Goal: Complete application form

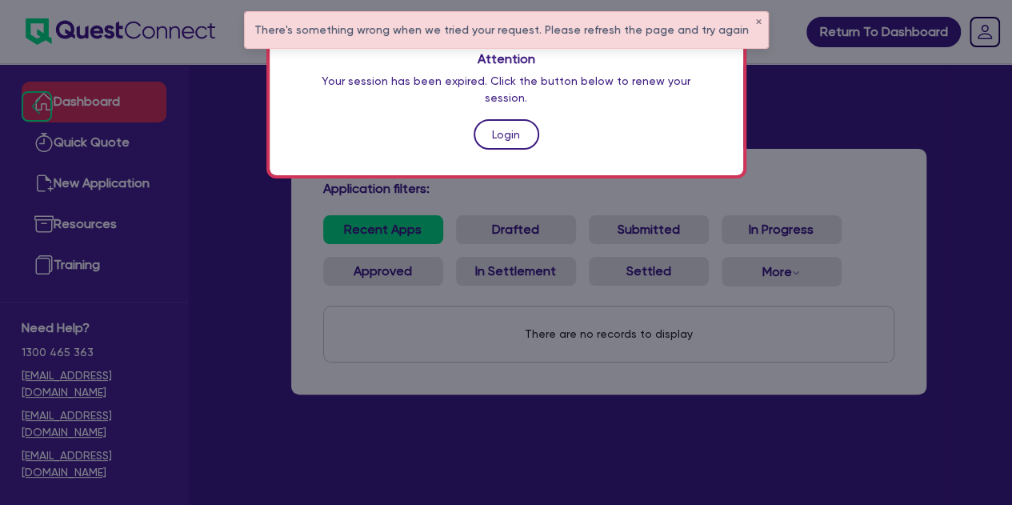
click at [499, 126] on link "Login" at bounding box center [506, 134] width 66 height 30
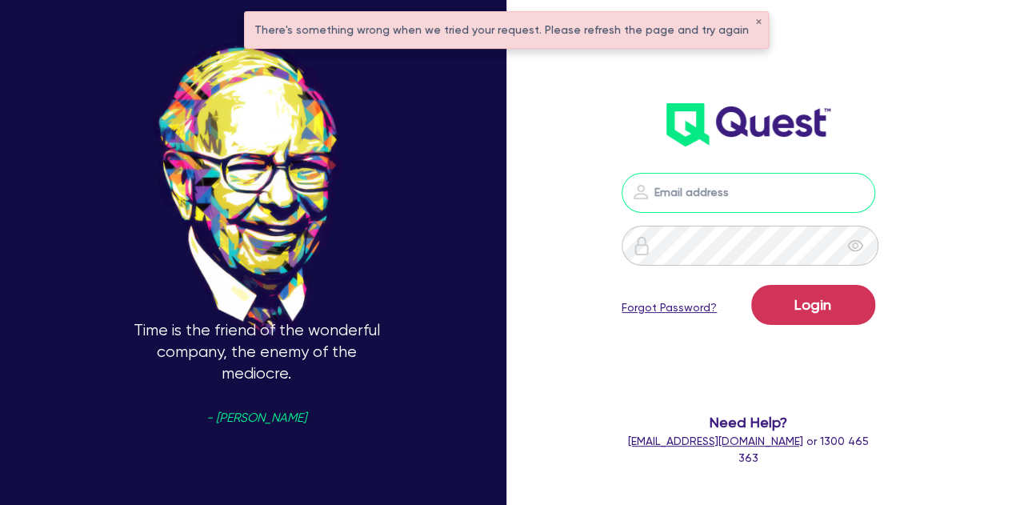
type input "[PERSON_NAME][EMAIL_ADDRESS][PERSON_NAME][DOMAIN_NAME]"
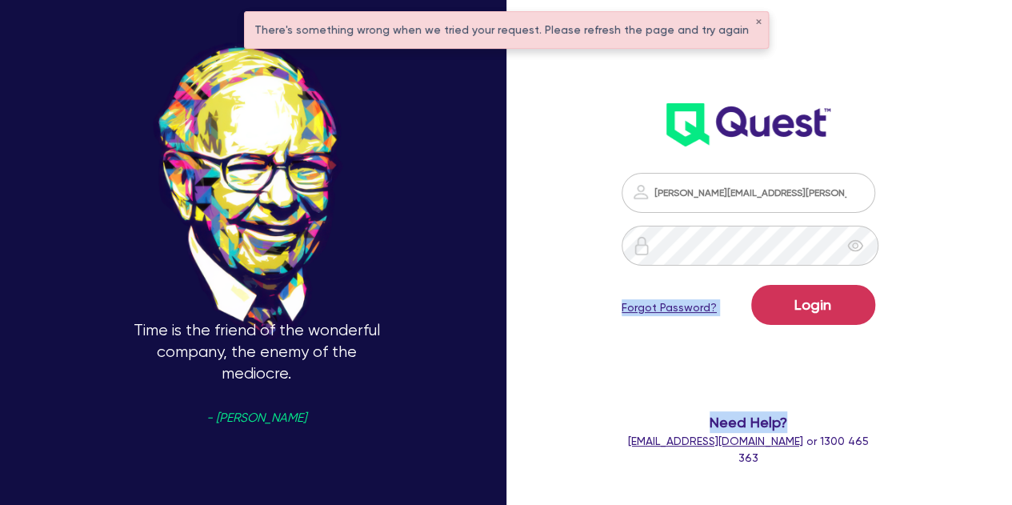
drag, startPoint x: 798, startPoint y: 364, endPoint x: 928, endPoint y: 291, distance: 148.6
click at [928, 291] on div "[PERSON_NAME][EMAIL_ADDRESS][PERSON_NAME][DOMAIN_NAME] Login Forgot Password? N…" at bounding box center [761, 252] width 337 height 673
click at [920, 265] on div "[PERSON_NAME][EMAIL_ADDRESS][PERSON_NAME][DOMAIN_NAME] Login Forgot Password? N…" at bounding box center [761, 252] width 337 height 673
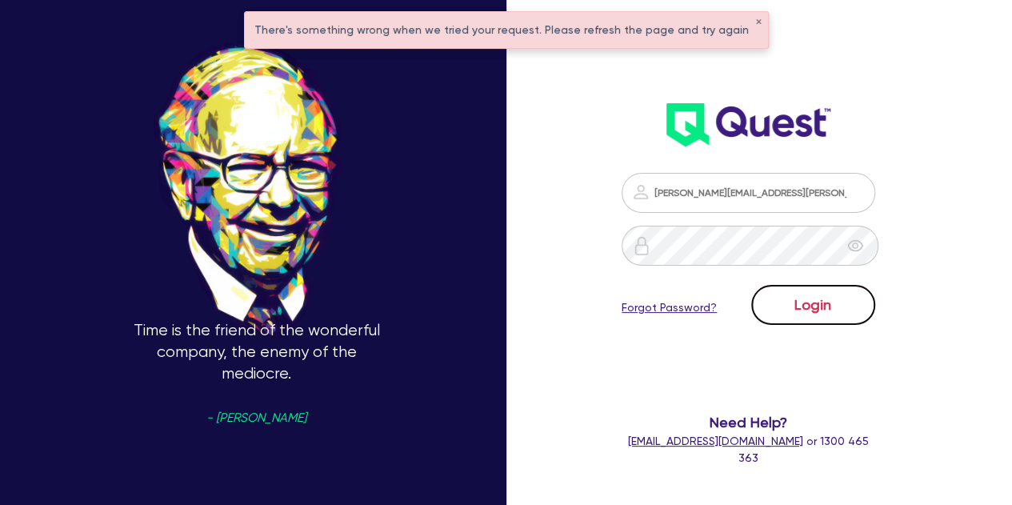
click at [805, 324] on button "Login" at bounding box center [813, 305] width 124 height 40
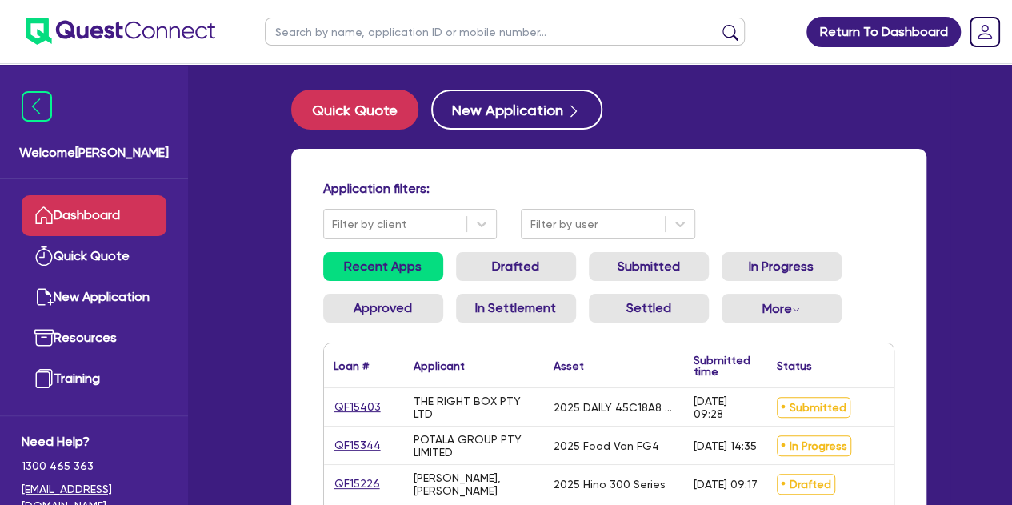
click at [316, 31] on input "text" at bounding box center [505, 32] width 480 height 28
type input "amber"
click at [717, 24] on button "submit" at bounding box center [730, 35] width 26 height 22
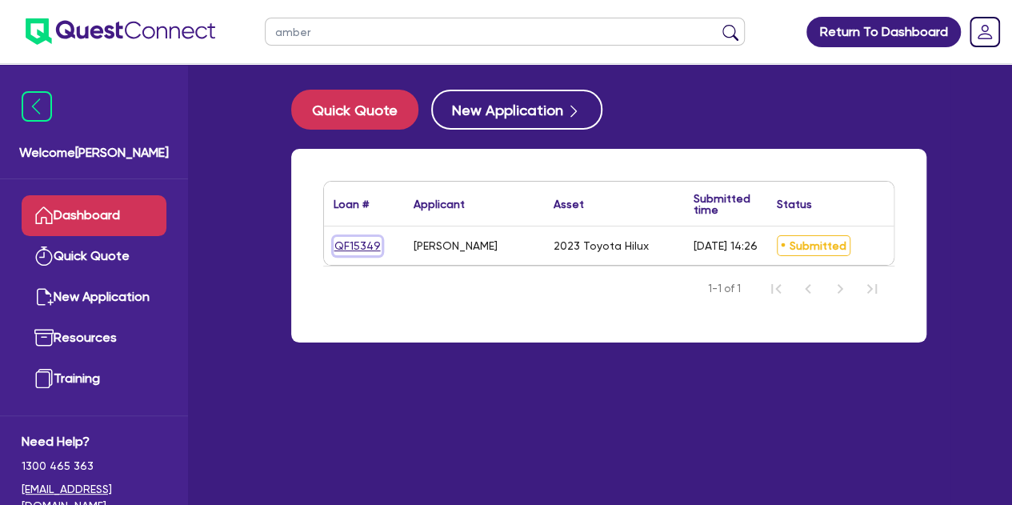
click at [365, 240] on link "QF15349" at bounding box center [357, 246] width 48 height 18
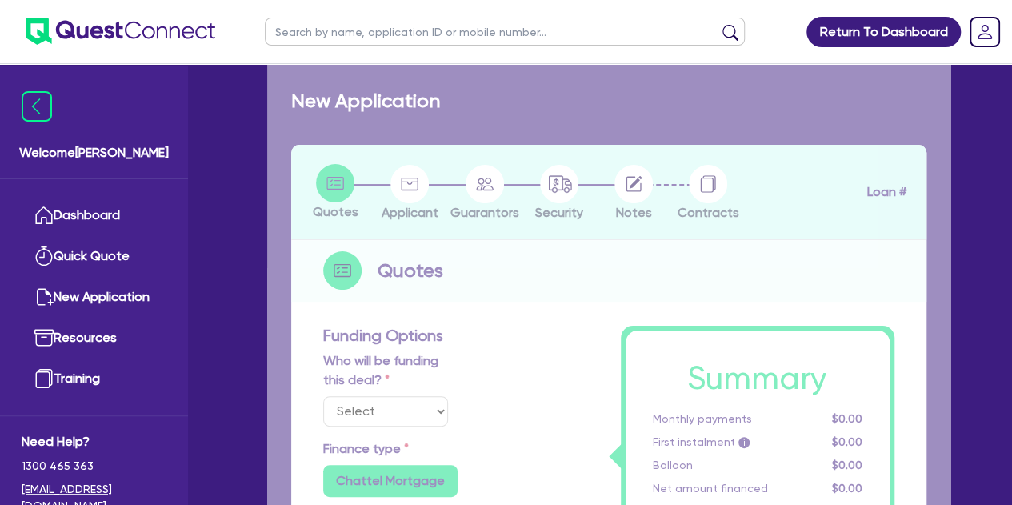
select select "Other"
select select "CARS_AND_LIGHT_TRUCKS"
type input "2023"
type input "30,000"
type input "3,000"
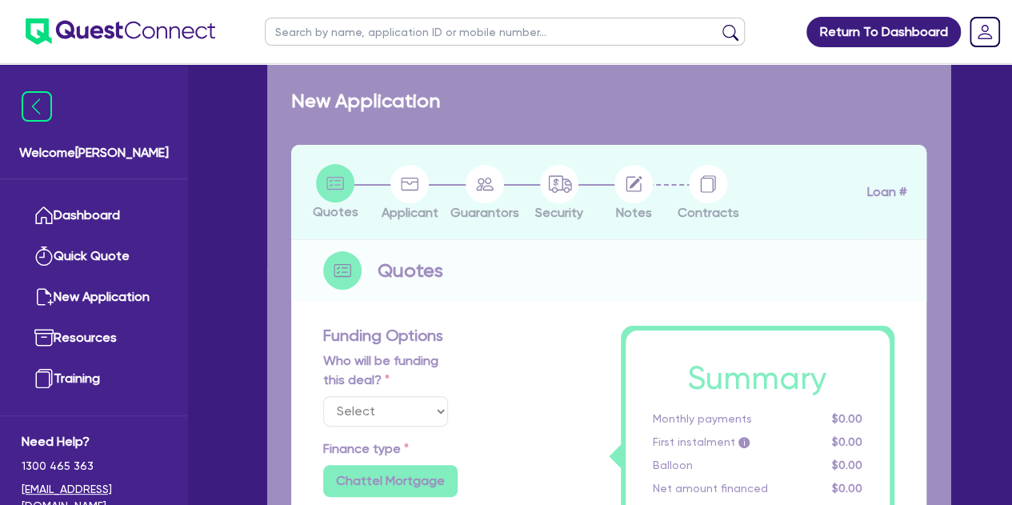
type input "8"
type input "2,282.8"
radio input "false"
type input "12.45"
type input "495.45"
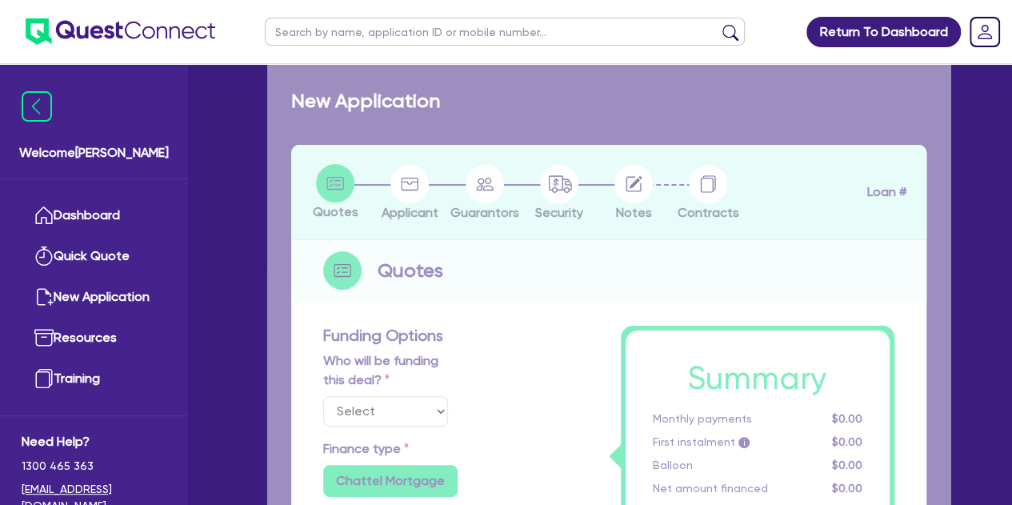
type input "900"
radio input "true"
select select "PASSENGER_VEHICLES"
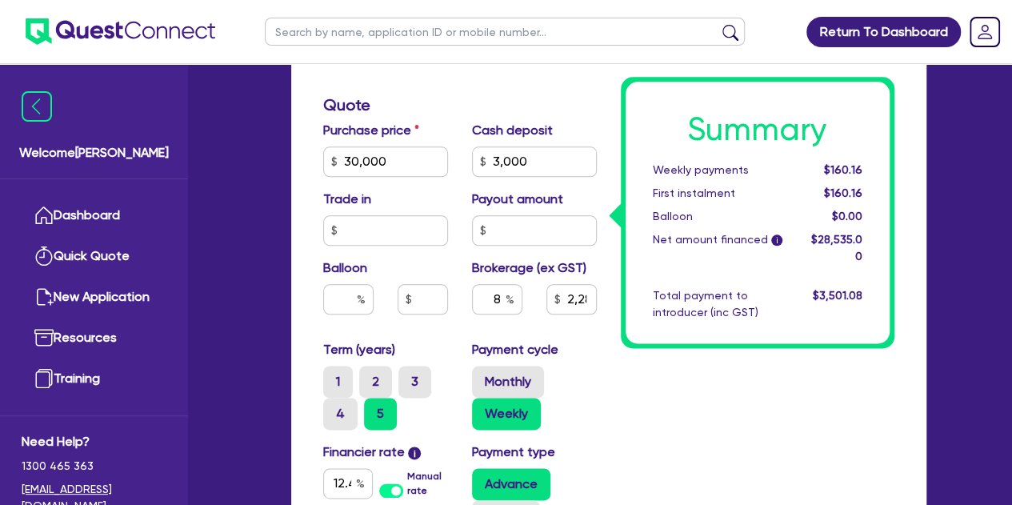
scroll to position [806, 0]
click at [501, 293] on input "8" at bounding box center [497, 298] width 50 height 30
type input "30,000"
type input "3,000"
type input "2,282.8"
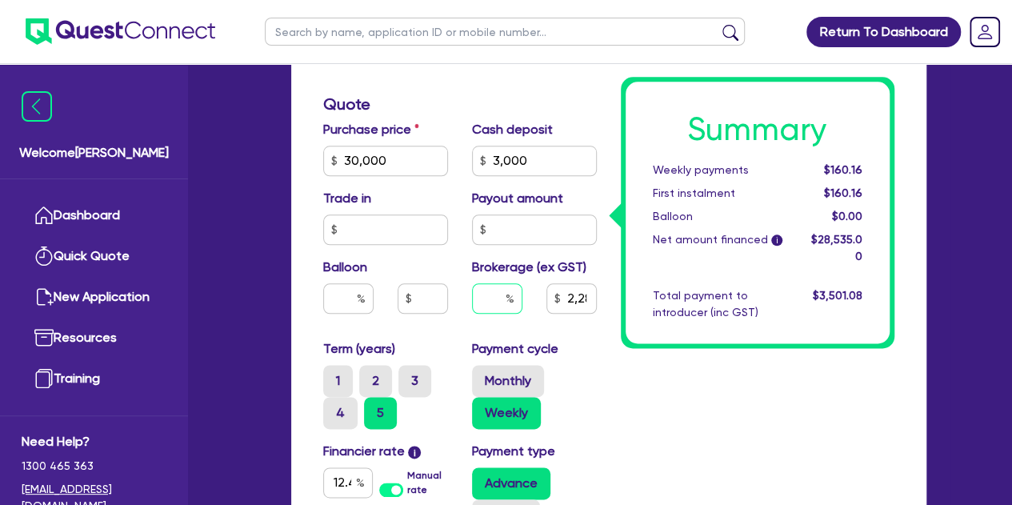
type input "30,000"
type input "3,000"
type input "5"
type input "2,282.8"
type input "5"
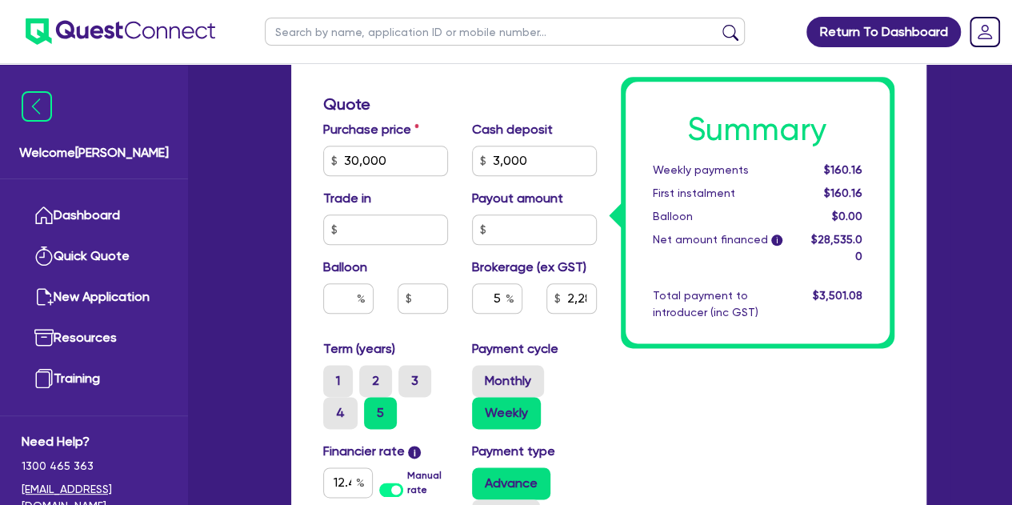
type input "30,000"
type input "3,000"
type input "2,282.8"
type input "30,000"
type input "3,000"
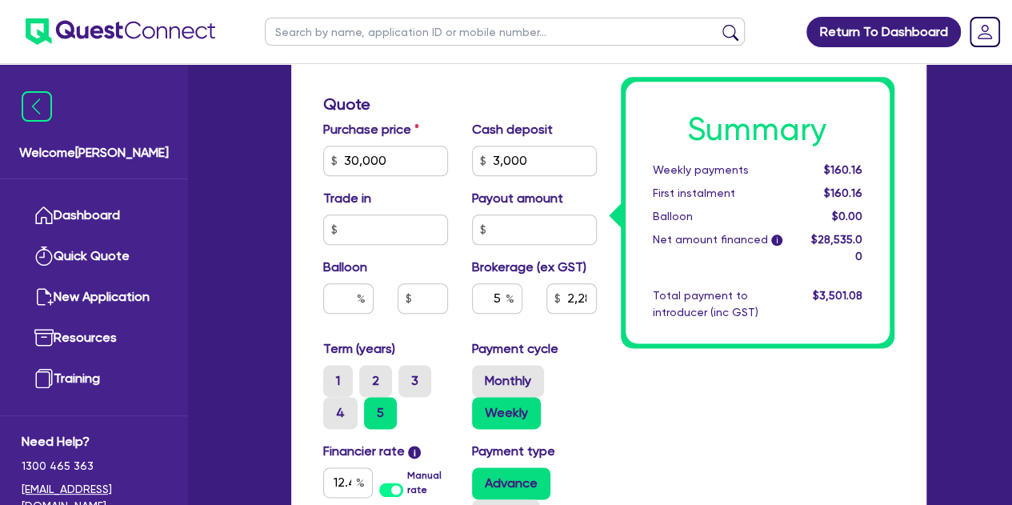
type input "1,426.75"
click at [548, 343] on label "Payment cycle" at bounding box center [515, 348] width 86 height 19
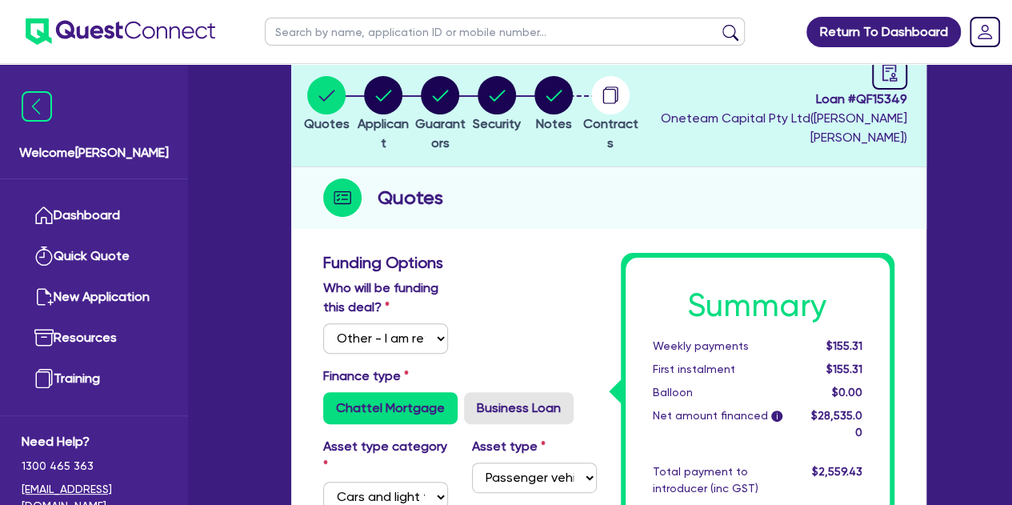
scroll to position [0, 0]
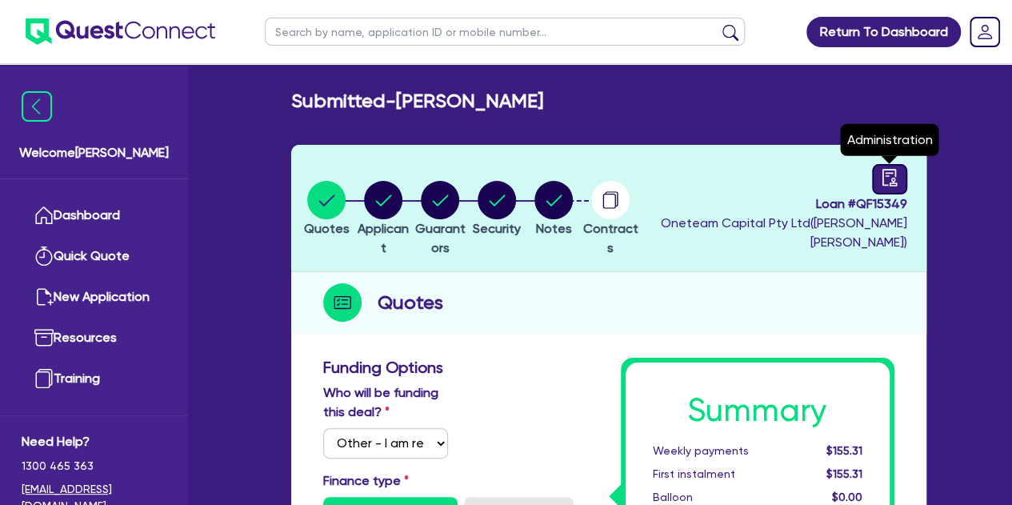
click at [896, 185] on icon "audit" at bounding box center [889, 178] width 18 height 18
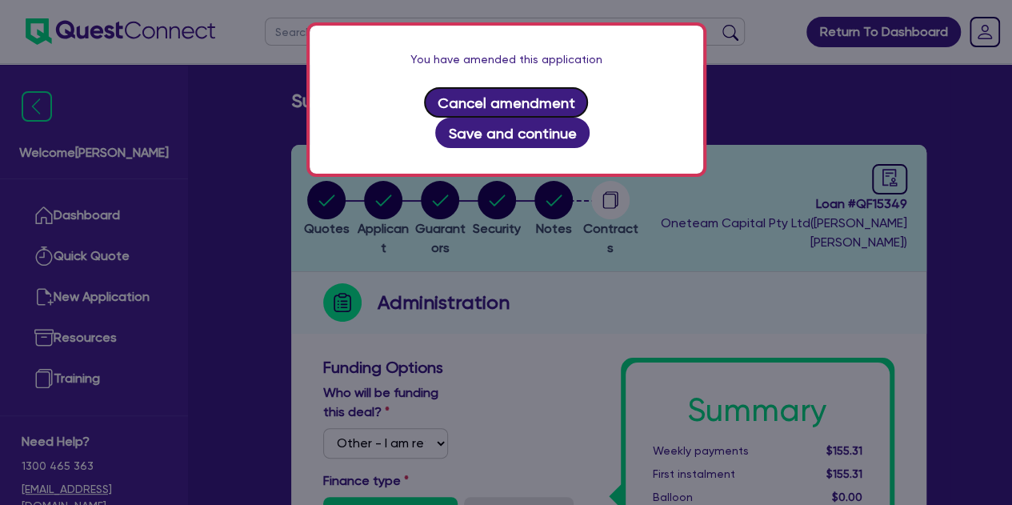
click at [469, 105] on button "Cancel amendment" at bounding box center [506, 102] width 164 height 30
select select "SUBMITTED_AMENDED"
select select "Liberty"
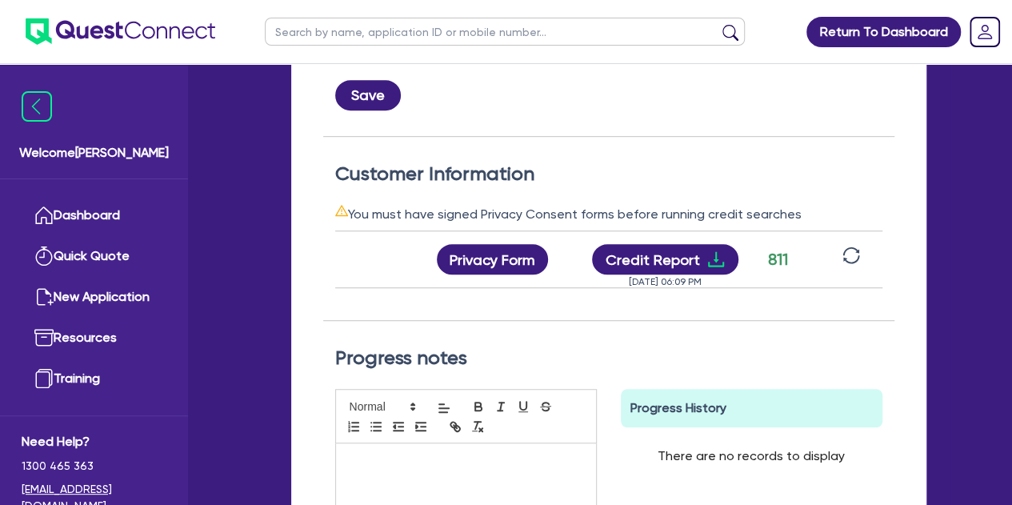
scroll to position [0, 170]
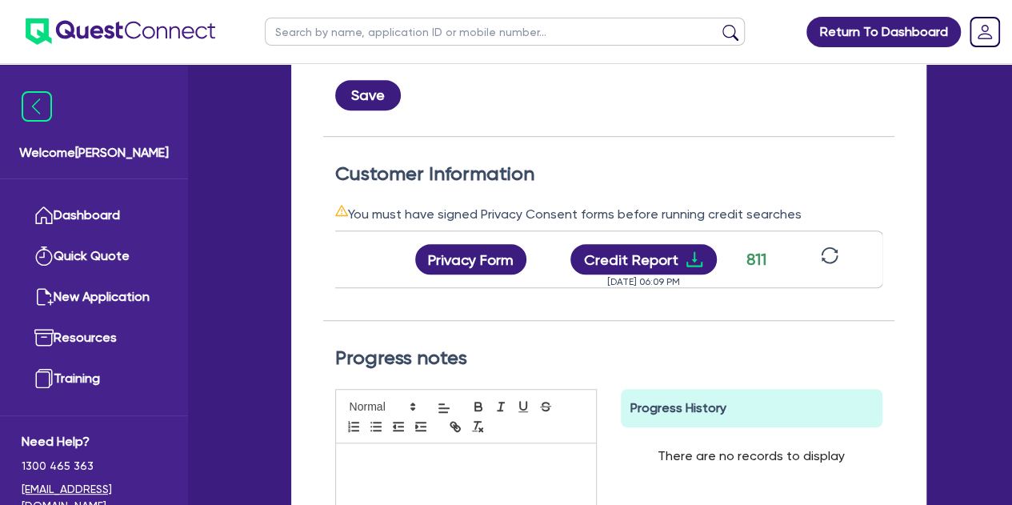
click at [840, 256] on button at bounding box center [829, 260] width 27 height 28
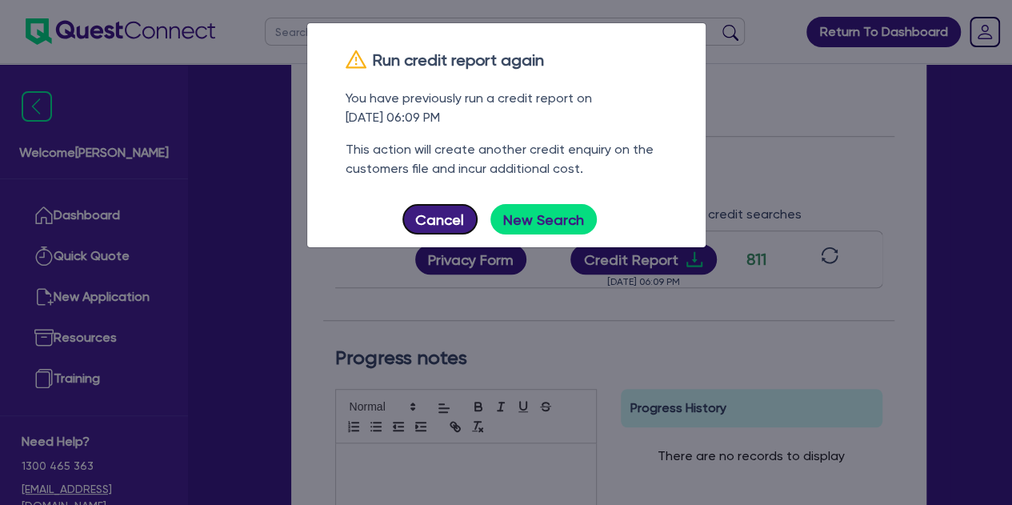
click at [429, 223] on button "Cancel" at bounding box center [439, 219] width 75 height 30
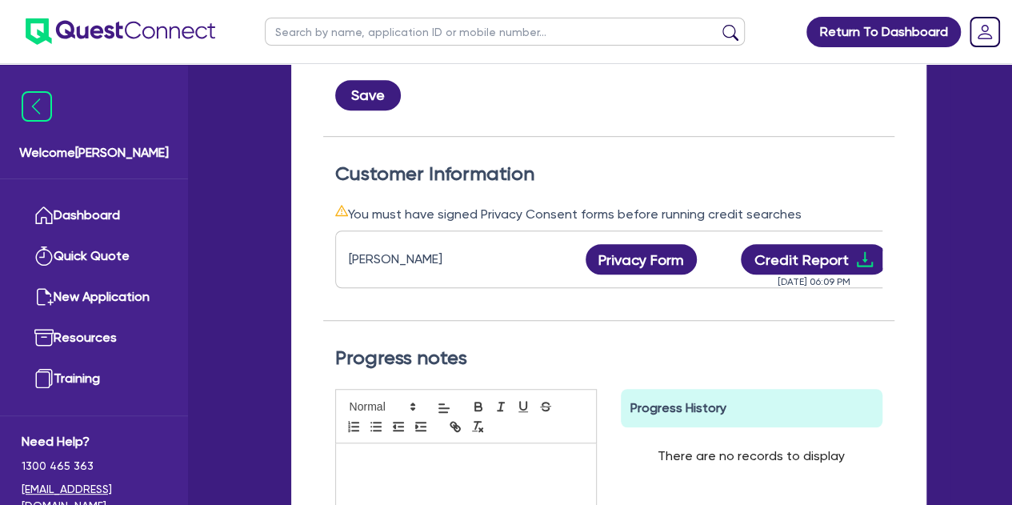
scroll to position [0, 0]
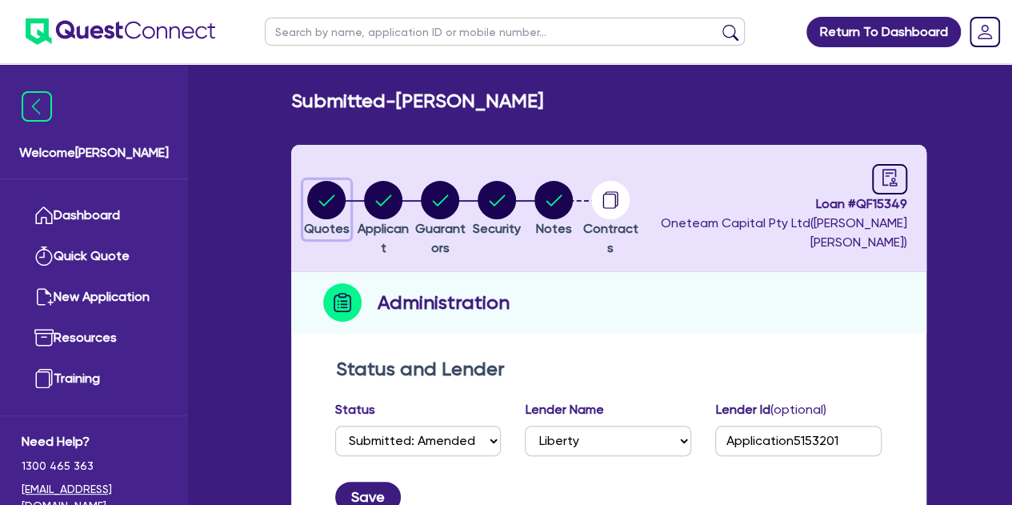
click at [345, 195] on circle "button" at bounding box center [326, 200] width 38 height 38
select select "Other"
select select "CARS_AND_LIGHT_TRUCKS"
select select "PASSENGER_VEHICLES"
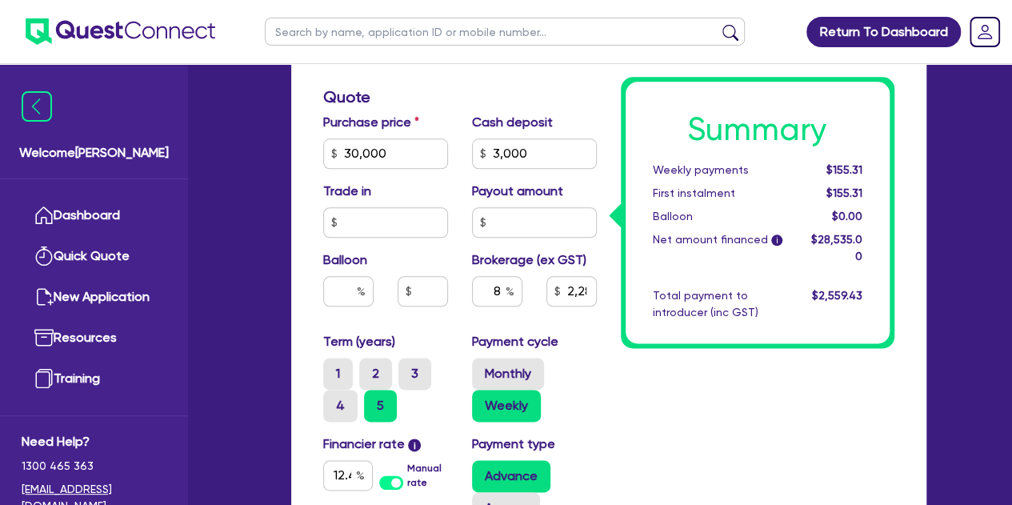
scroll to position [821, 0]
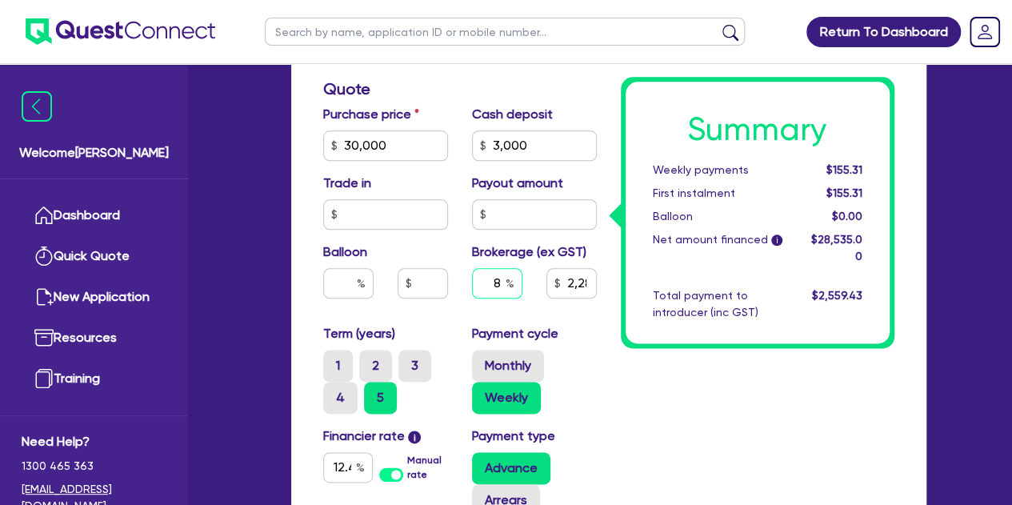
click at [493, 290] on input "8" at bounding box center [497, 283] width 50 height 30
click at [497, 284] on input "8" at bounding box center [497, 283] width 50 height 30
type input "30,000"
type input "3,000"
type input "2,282.8"
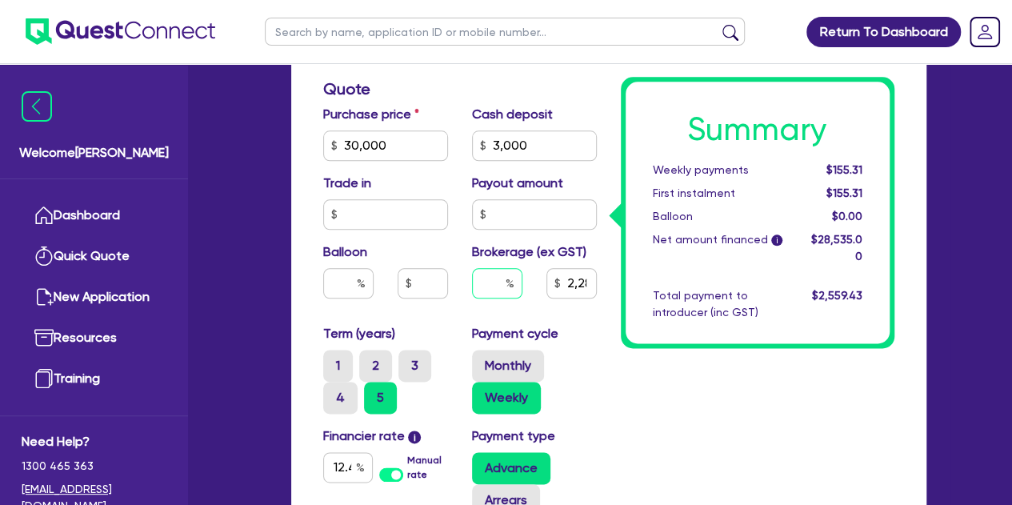
type input "30,000"
type input "3,000"
type input "5"
type input "2,282.8"
type input "5"
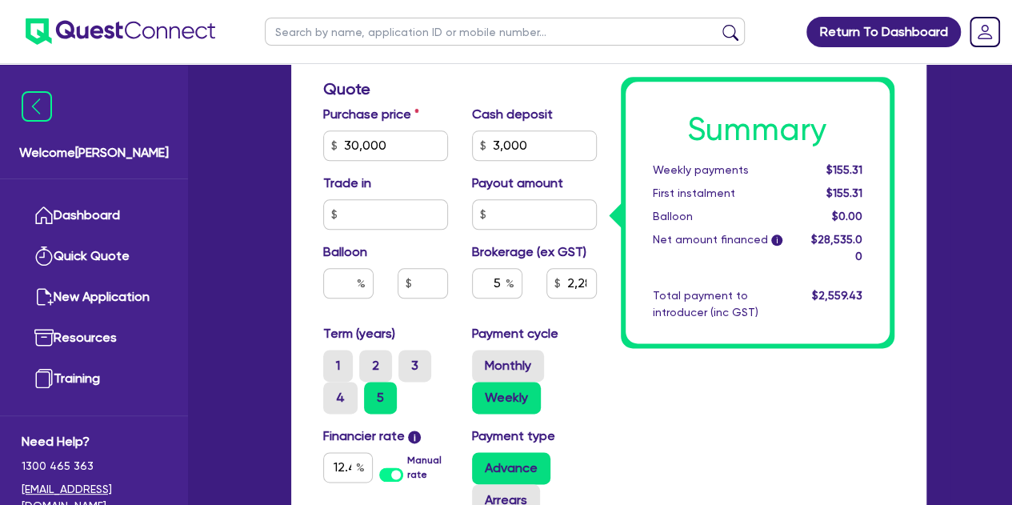
type input "30,000"
type input "3,000"
type input "2,282.8"
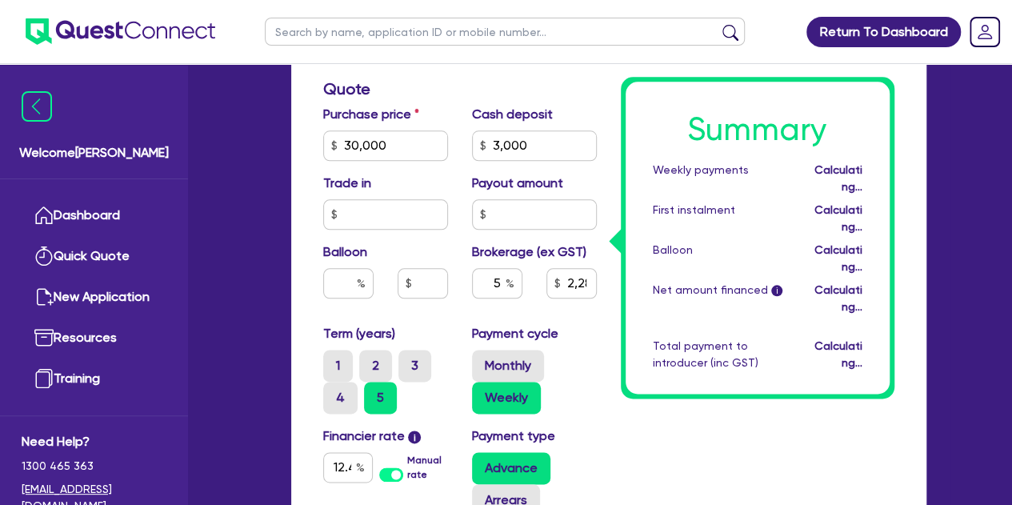
click at [635, 327] on div "Summary Weekly payments Calculating... First instalment Calculating... Balloon …" at bounding box center [757, 238] width 264 height 312
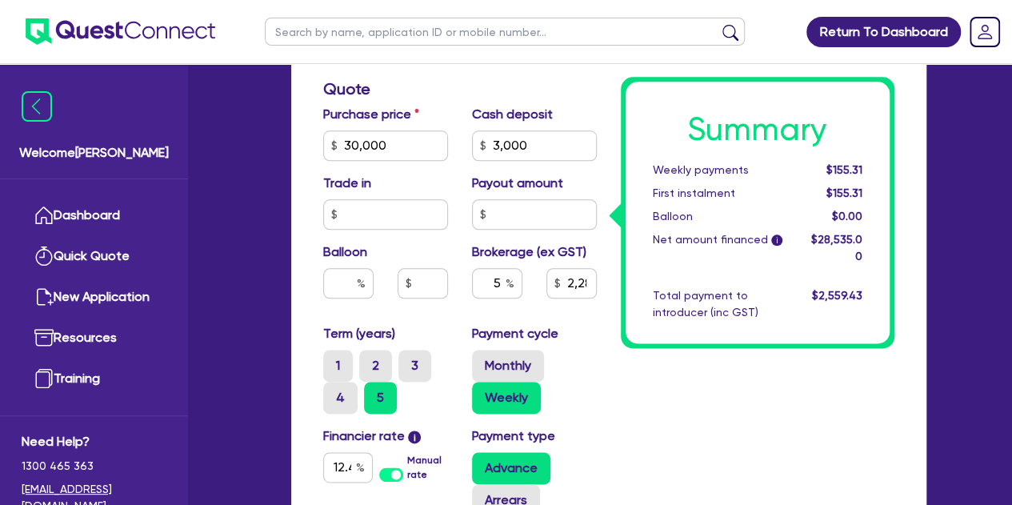
type input "30,000"
type input "3,000"
type input "1,426.75"
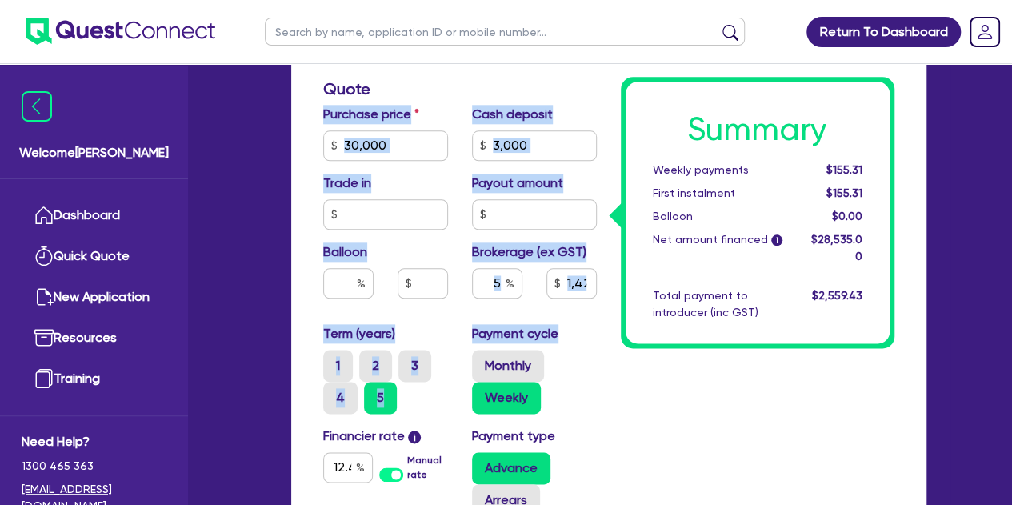
drag, startPoint x: 585, startPoint y: 327, endPoint x: 370, endPoint y: 17, distance: 377.1
click at [370, 17] on div "Return To Dashboard Edit Profile Logout Welcome [PERSON_NAME] Quick Quote New A…" at bounding box center [506, 42] width 912 height 1726
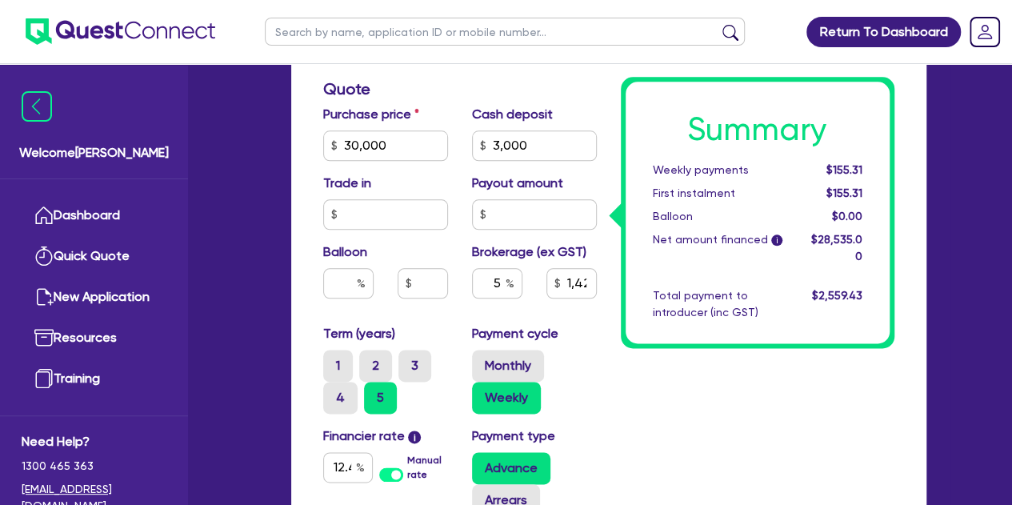
click at [616, 374] on div "Summary Weekly payments $155.31 First instalment $155.31 Balloon $0.00 Net amou…" at bounding box center [757, 130] width 297 height 1189
click at [368, 449] on div "Financier rate i 12.45 Manual rate" at bounding box center [385, 471] width 149 height 90
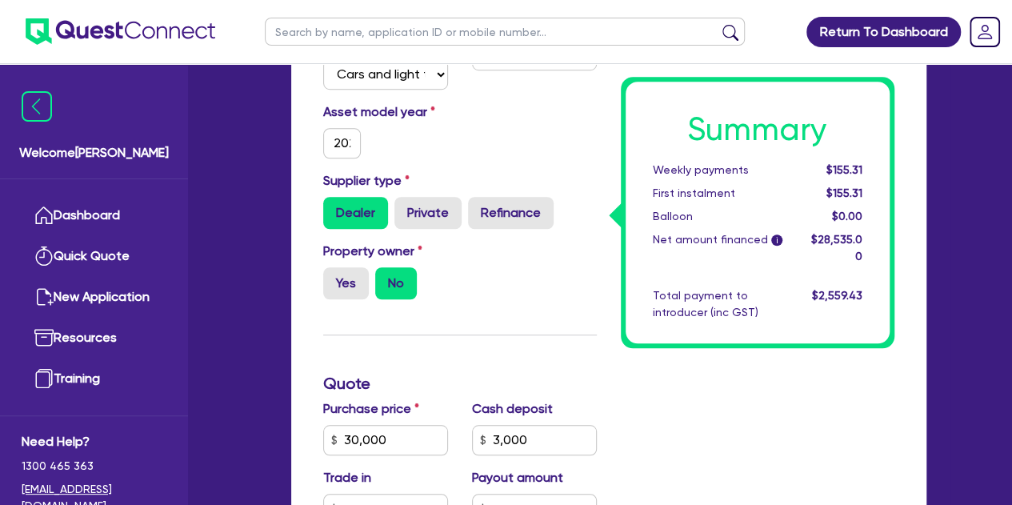
scroll to position [926, 0]
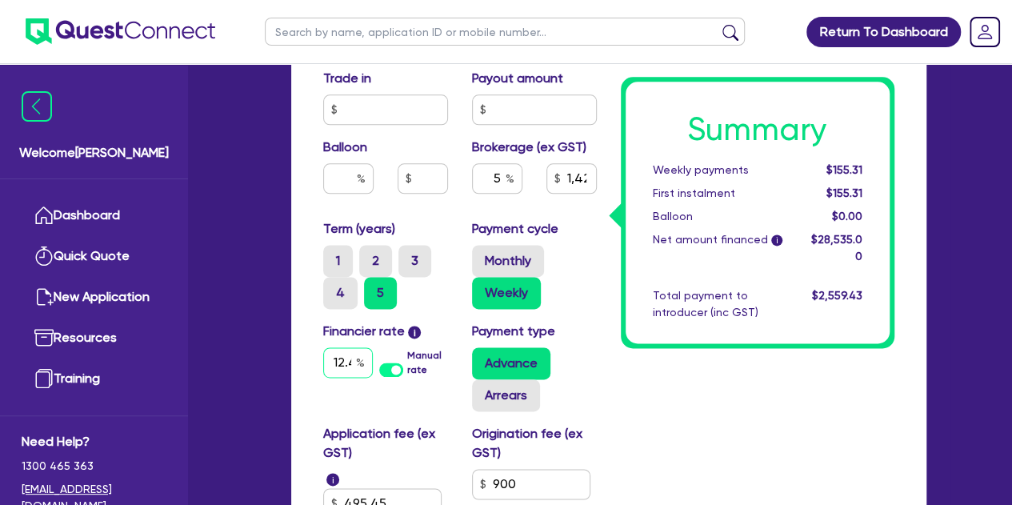
click at [341, 376] on input "12.45" at bounding box center [348, 362] width 50 height 30
type input "30,000"
type input "3,000"
type input "1,426.75"
type input "12.4"
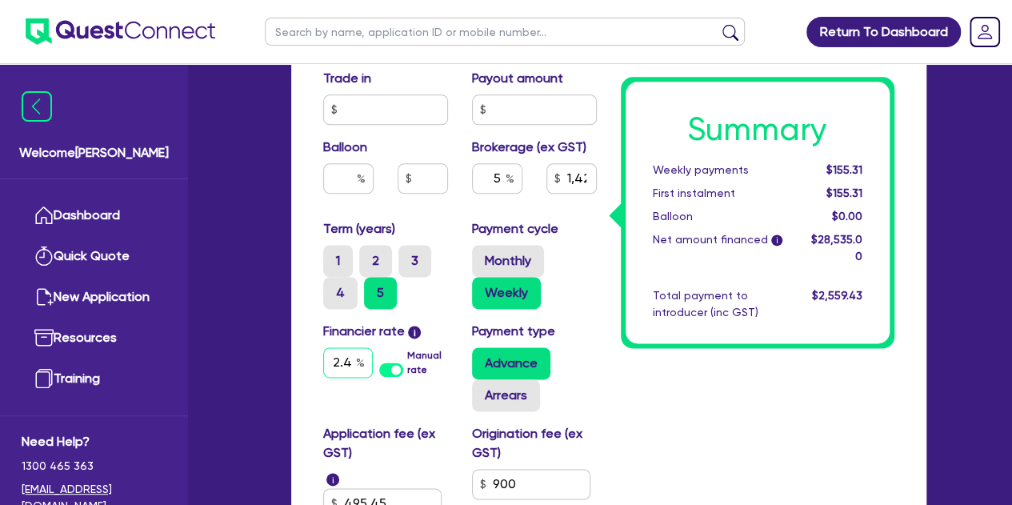
scroll to position [0, 3]
type input "30,000"
type input "3,000"
type input "1,426.75"
type input "12."
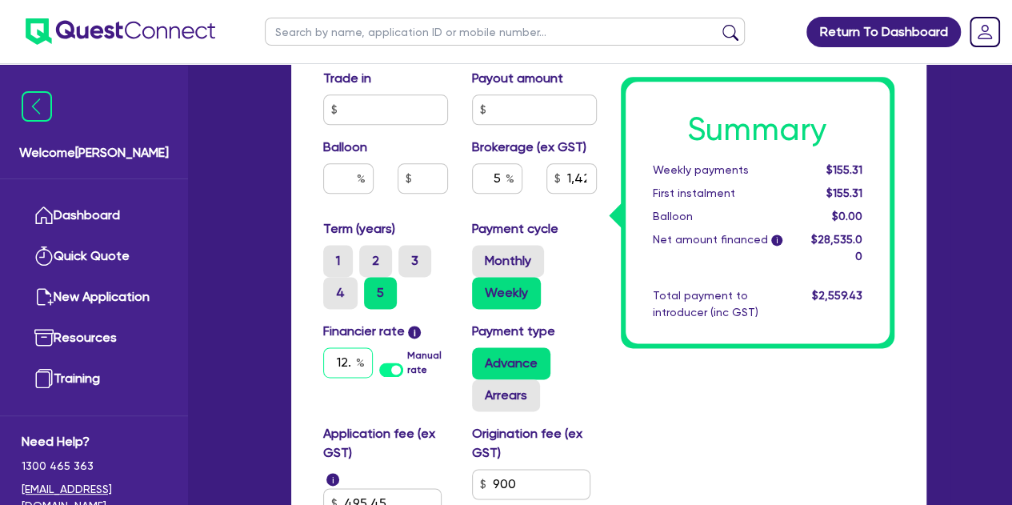
scroll to position [0, 0]
type input "30,000"
type input "3,000"
type input "1,426.75"
type input "12"
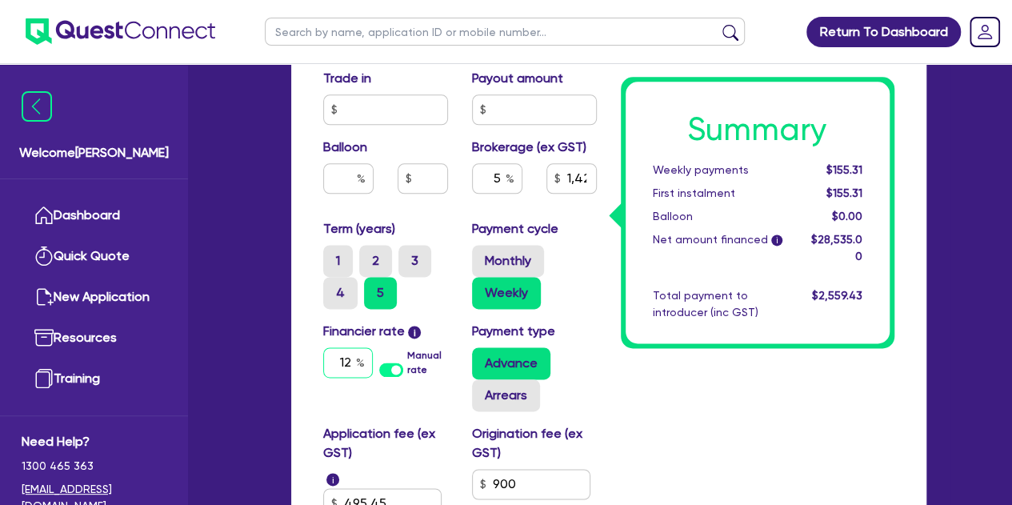
type input "30,000"
type input "3,000"
type input "1,426.75"
type input "1"
type input "30,000"
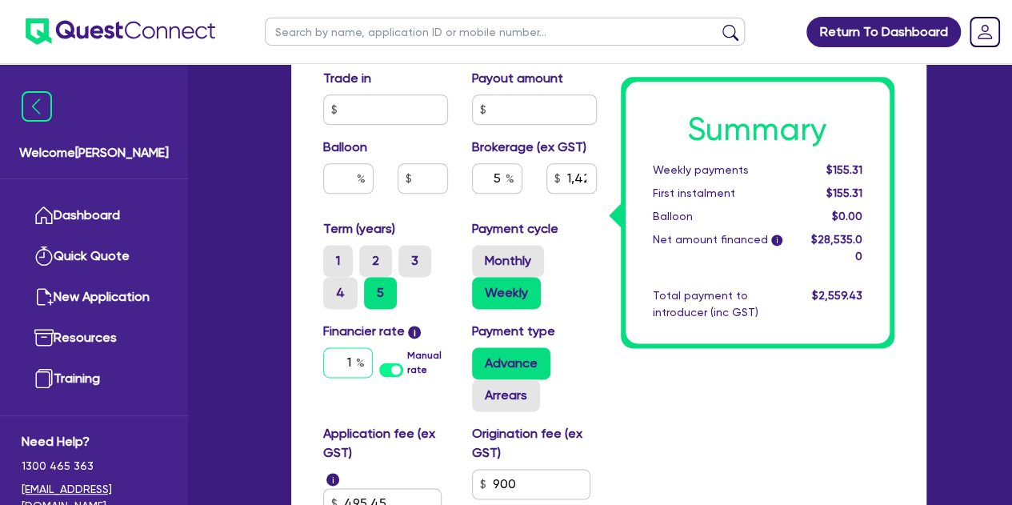
type input "3,000"
type input "1,426.75"
type input "30,000"
type input "3,000"
type input "1,426.75"
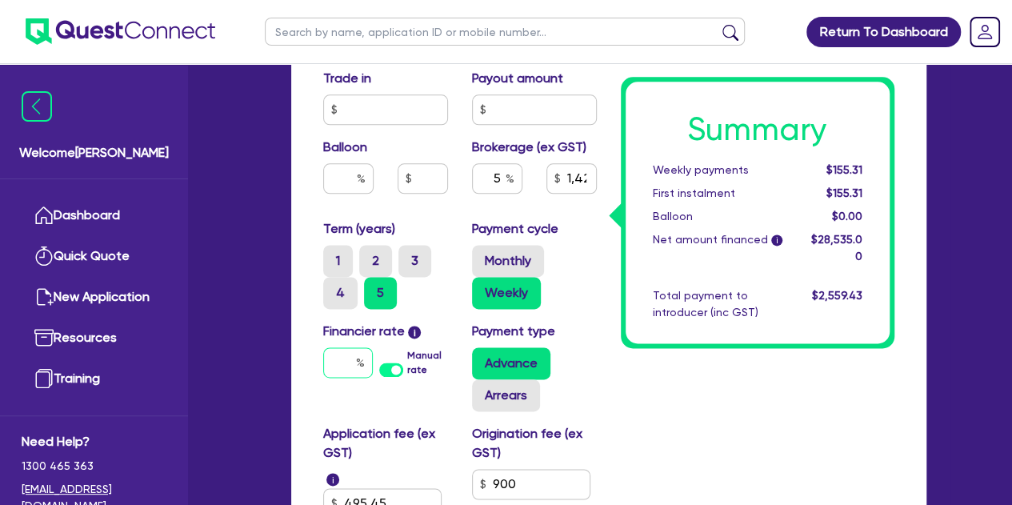
type input "7"
type input "30,000"
type input "3,000"
type input "1,426.75"
type input "7."
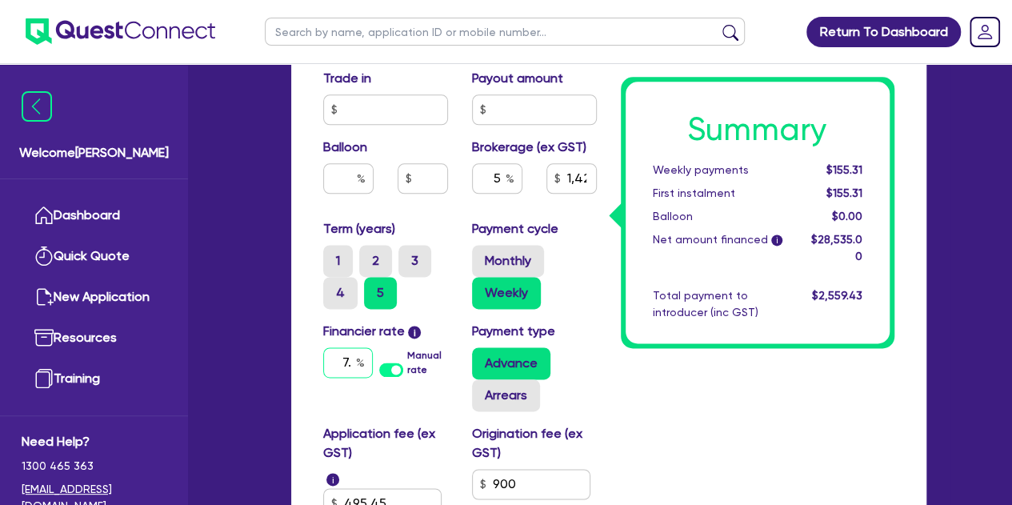
type input "30,000"
type input "3,000"
type input "1,426.75"
type input "7.5"
type input "30,000"
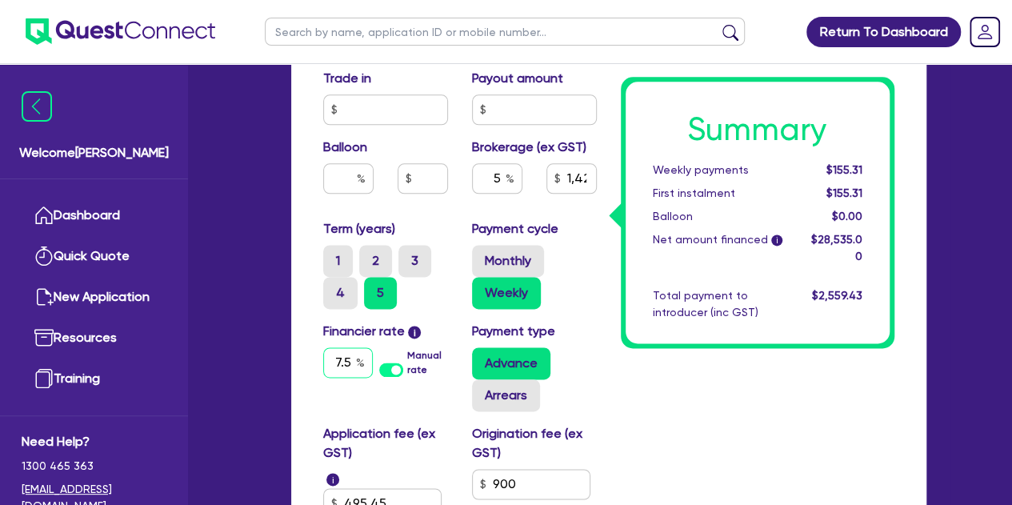
type input "3,000"
type input "1,426.75"
type input "7.55"
type input "30,000"
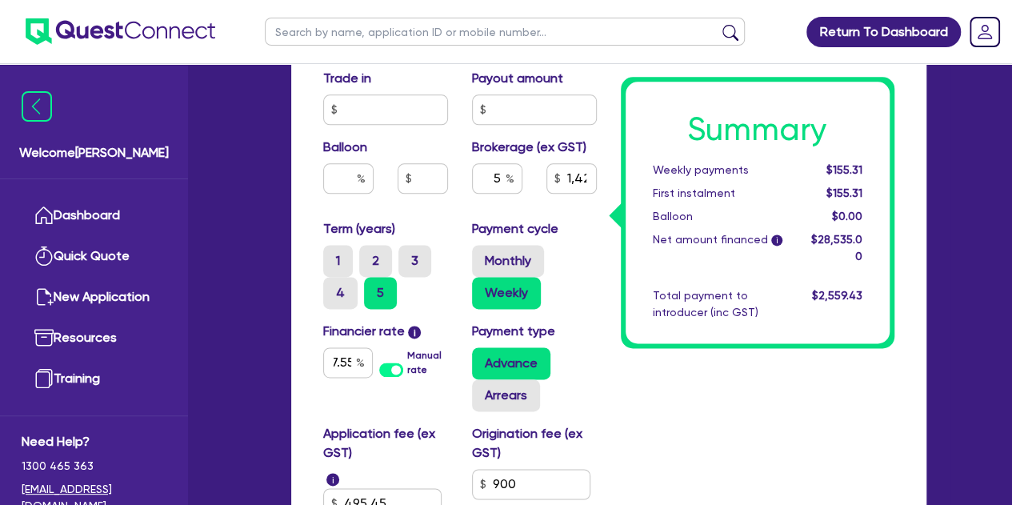
type input "3,000"
type input "1,426.75"
type input "30,000"
type input "3,000"
type input "1,426.75"
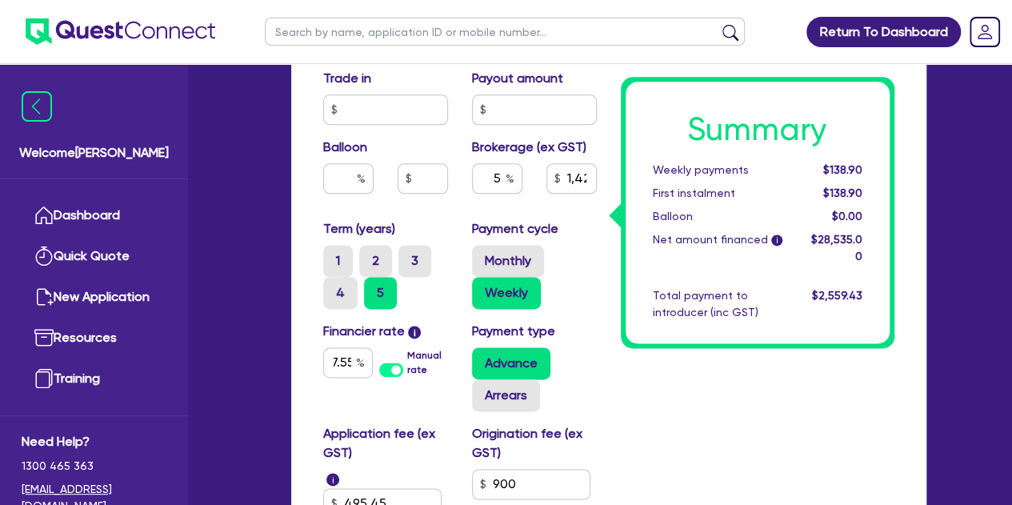
scroll to position [0, 0]
click at [638, 406] on div "Summary Weekly payments $138.90 First instalment $138.90 Balloon $0.00 Net amou…" at bounding box center [757, 25] width 297 height 1189
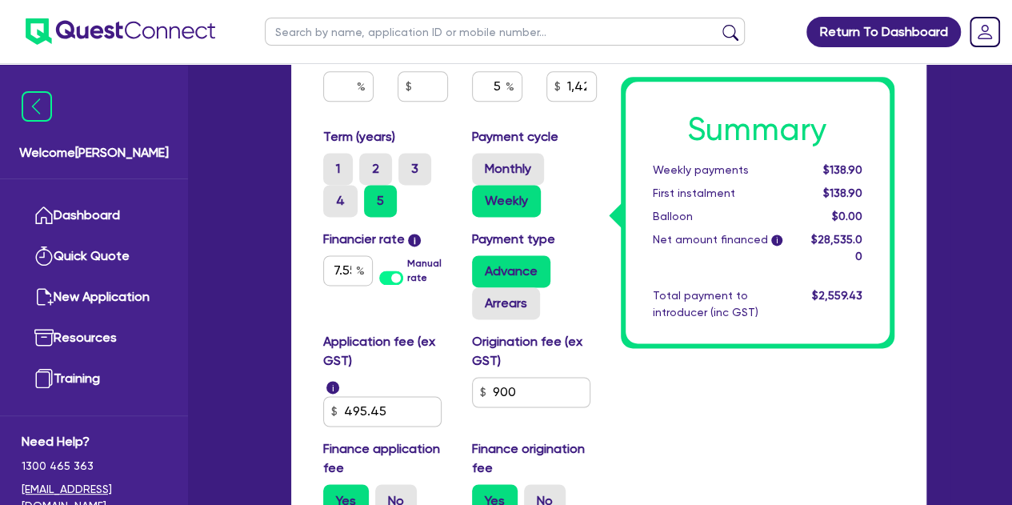
scroll to position [1017, 0]
click at [329, 262] on input "7.55" at bounding box center [348, 271] width 50 height 30
type input "30,000"
type input "3,000"
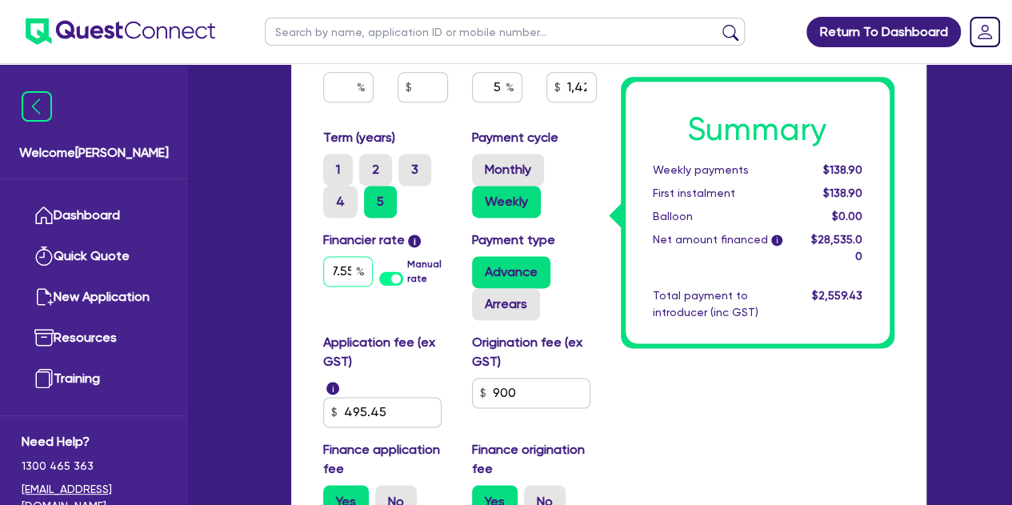
type input "1,426.75"
type input "7.5"
type input "30,000"
type input "3,000"
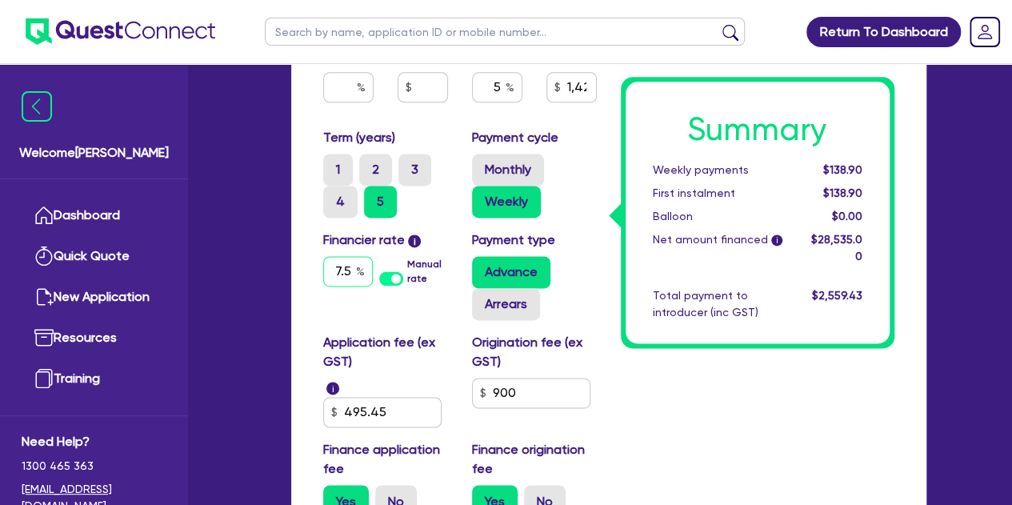
type input "1,426.75"
type input "7."
type input "30,000"
type input "3,000"
type input "1,426.75"
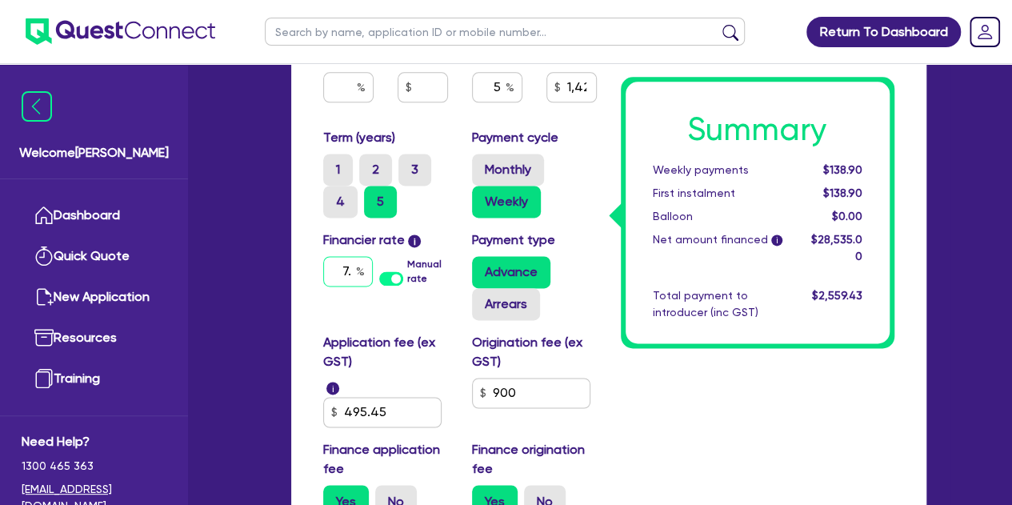
type input "7"
type input "30,000"
type input "3,000"
type input "1,426.75"
type input "30,000"
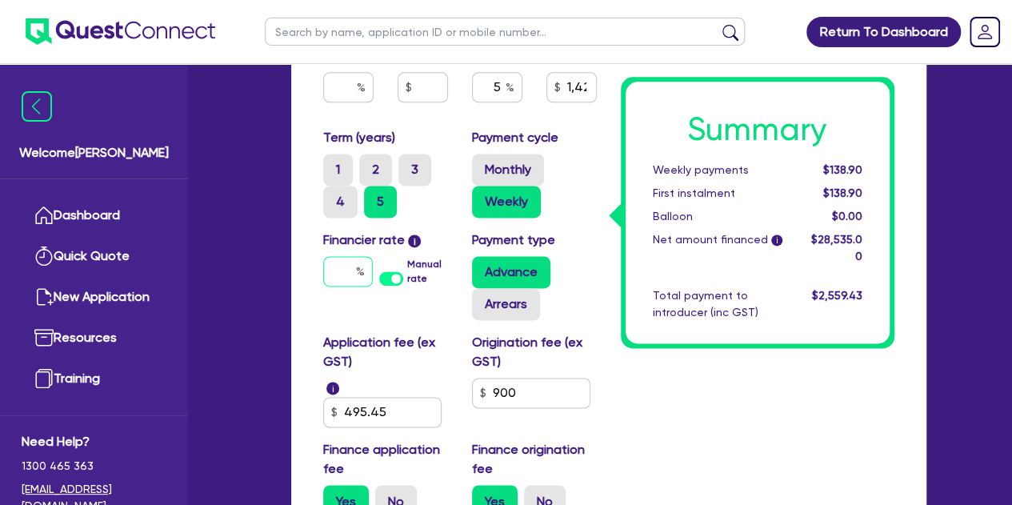
type input "3,000"
type input "1,426.75"
type input "8"
type input "30,000"
type input "3,000"
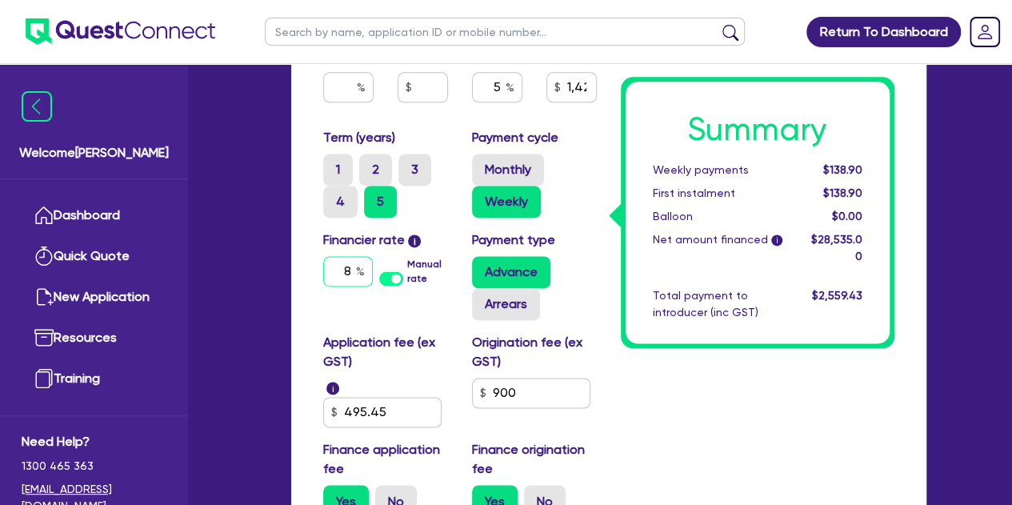
type input "1,426.75"
type input "8."
type input "30,000"
type input "3,000"
type input "1,426.75"
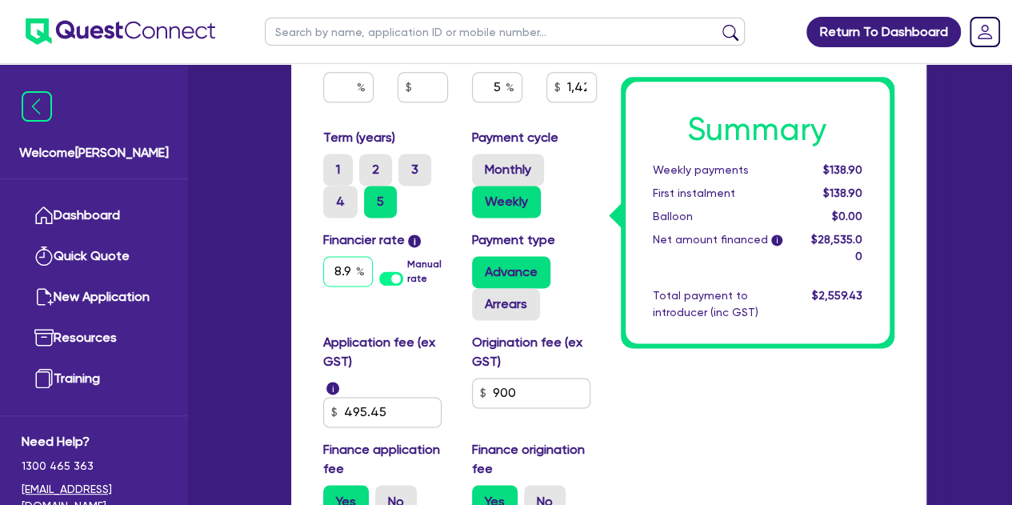
type input "8.9"
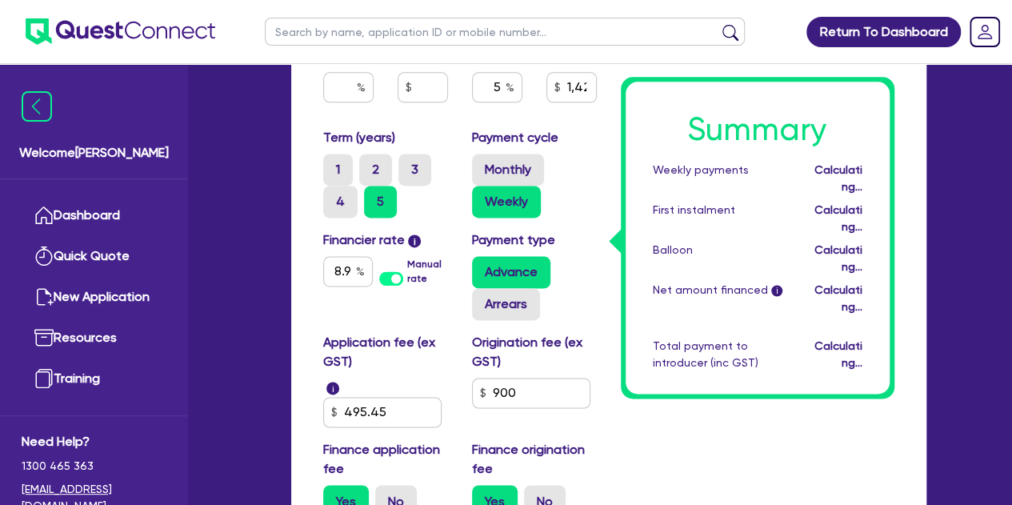
type input "30,000"
type input "3,000"
type input "1,426.75"
type input "30,000"
type input "3,000"
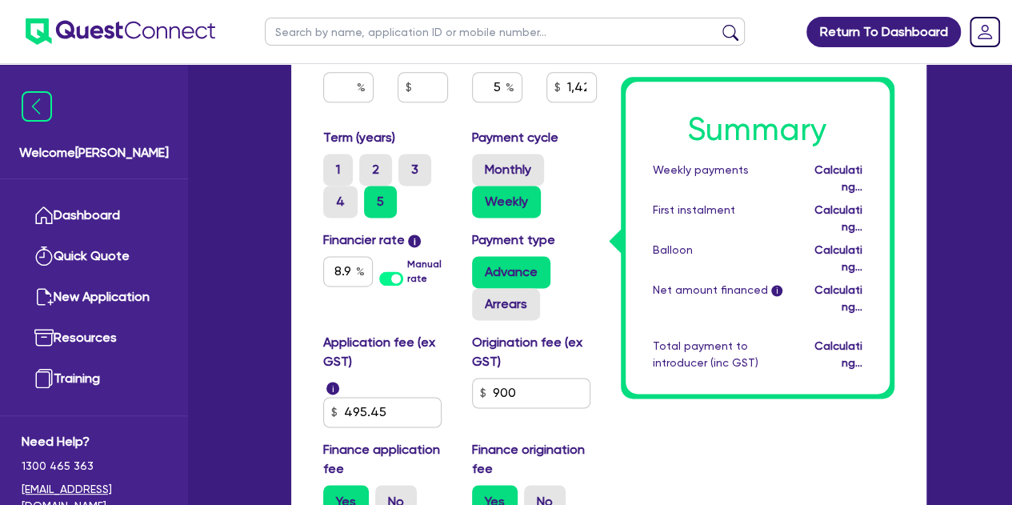
type input "1,426.75"
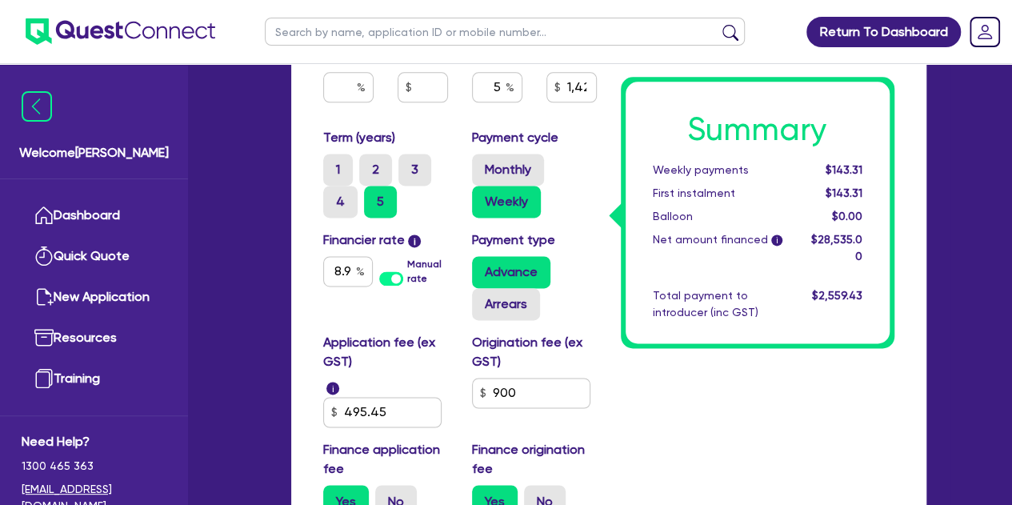
click at [504, 88] on input "5" at bounding box center [497, 87] width 50 height 30
type input "30,000"
type input "3,000"
type input "1,426.75"
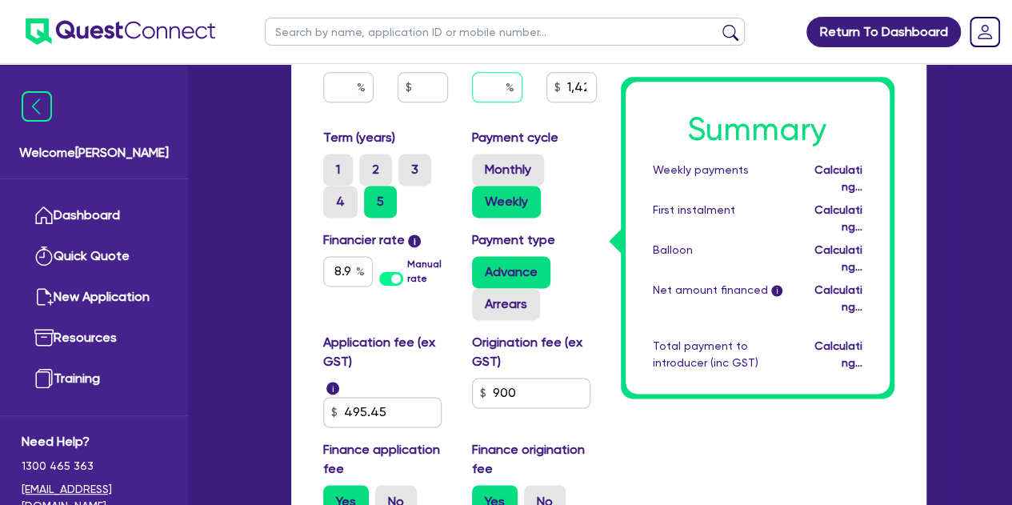
type input "30,000"
type input "3,000"
type input "3"
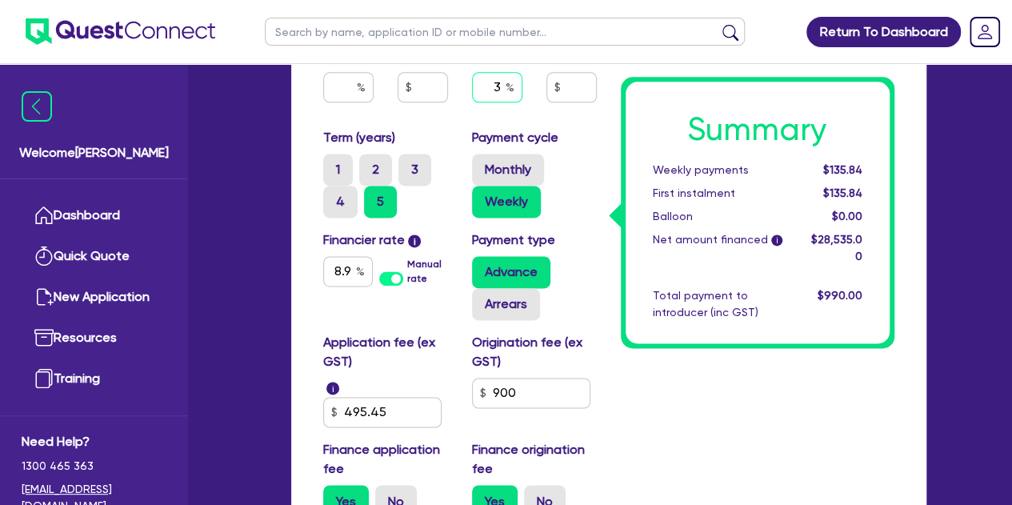
type input "3"
type input "30,000"
type input "3,000"
click at [553, 137] on label "Payment cycle" at bounding box center [515, 137] width 86 height 19
type input "30,000"
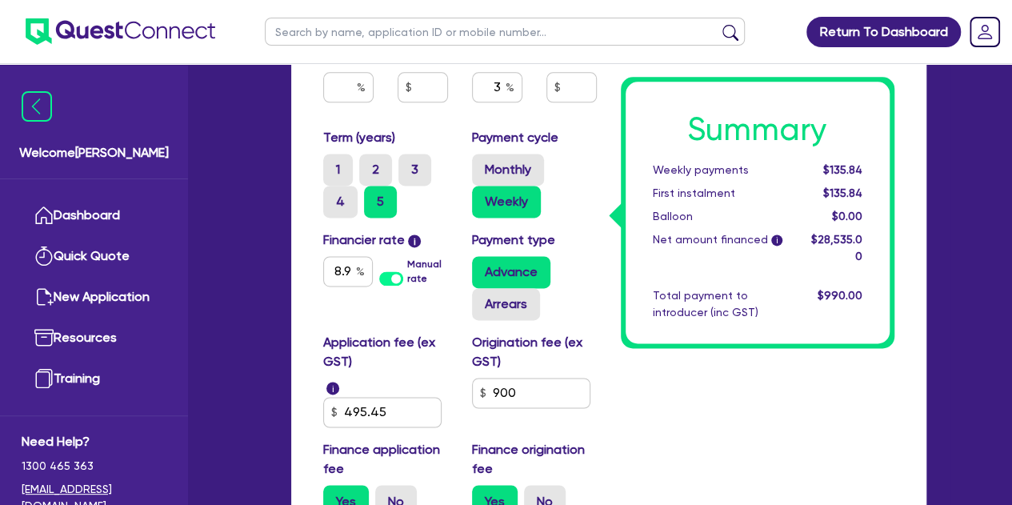
type input "3,000"
type input "856.05"
click at [497, 80] on input "3" at bounding box center [497, 87] width 50 height 30
type input "30,000"
type input "3,000"
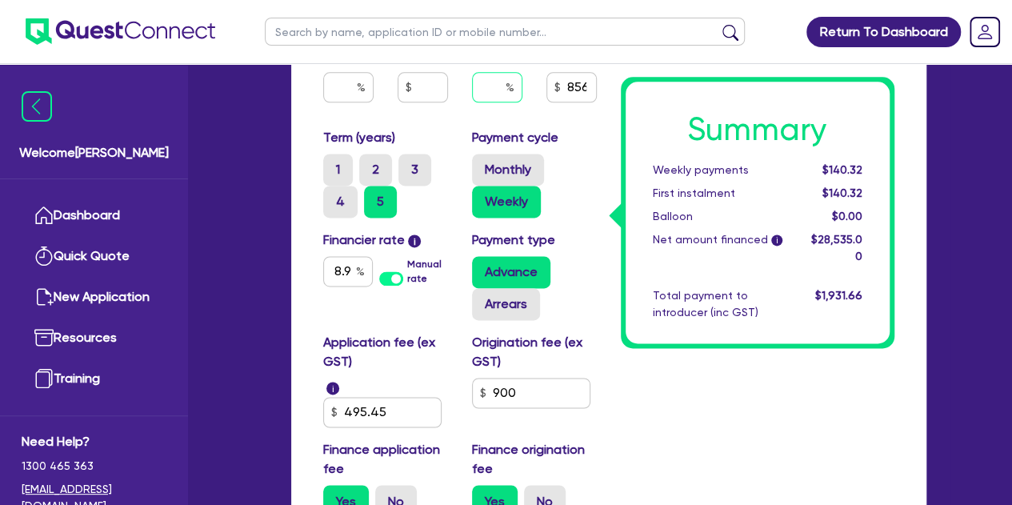
type input "30,000"
type input "3,000"
type input "4"
type input "30,000"
type input "3,000"
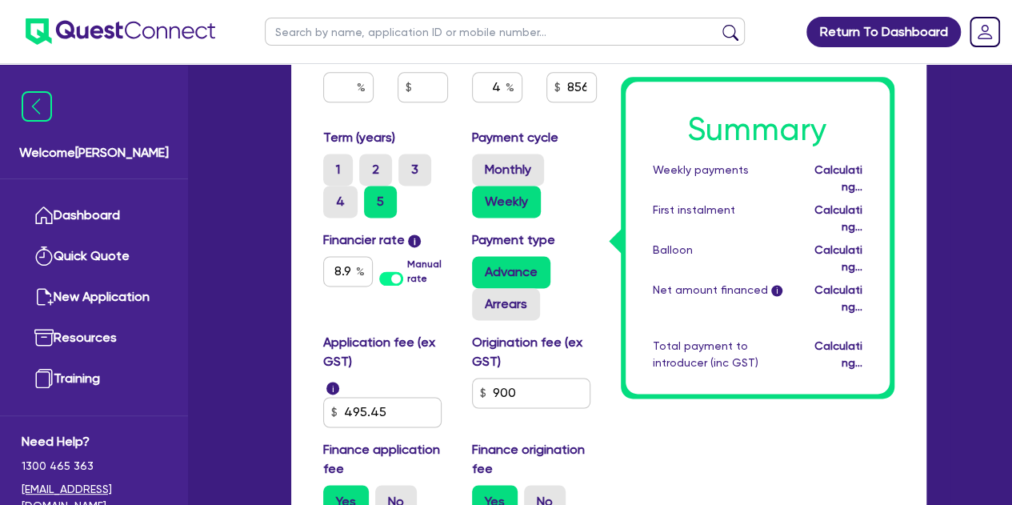
type input "30,000"
type input "3,000"
type input "1,141.4"
click at [578, 134] on div "Payment cycle Monthly Weekly" at bounding box center [534, 173] width 149 height 90
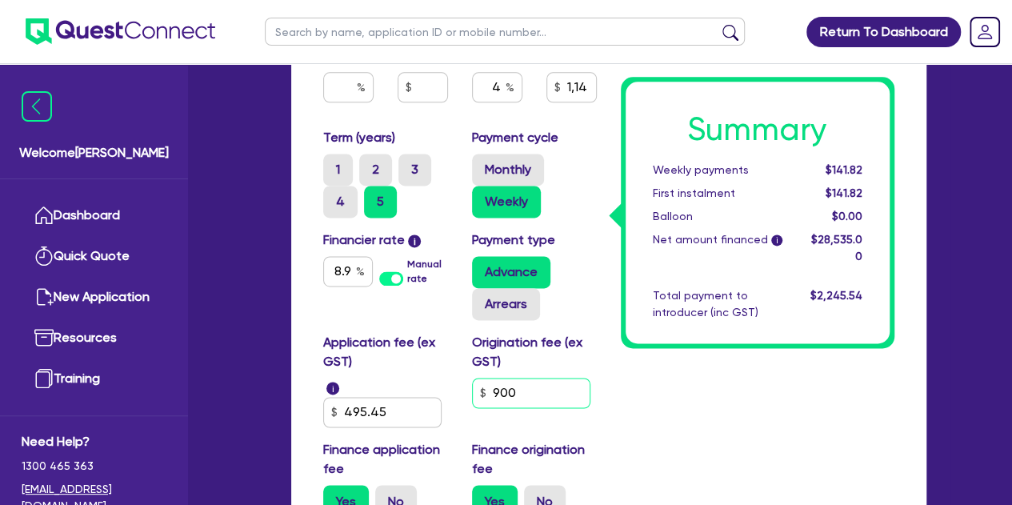
click at [545, 395] on input "900" at bounding box center [531, 392] width 118 height 30
type input "30,000"
type input "3,000"
type input "1,141.4"
type input "90"
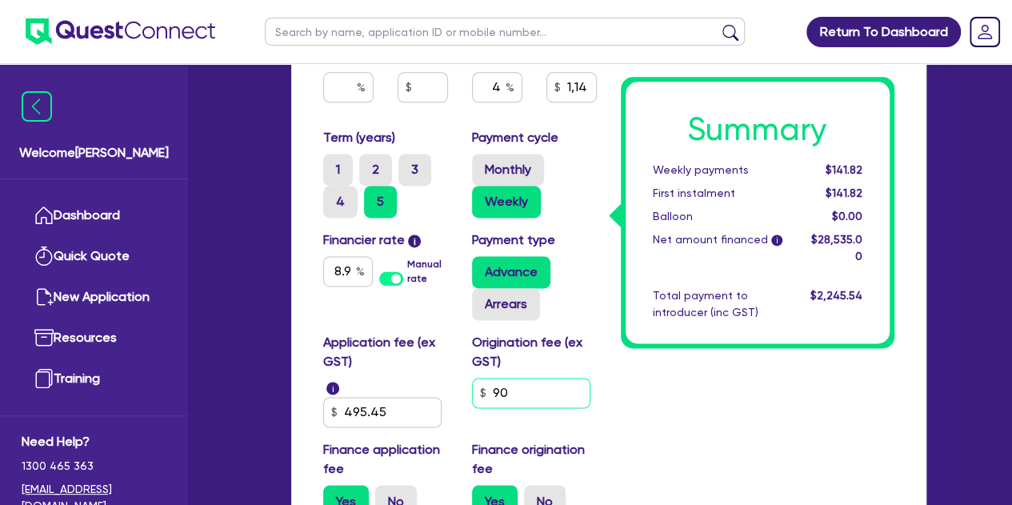
type input "30,000"
type input "3,000"
type input "1,141.4"
type input "9"
type input "30,000"
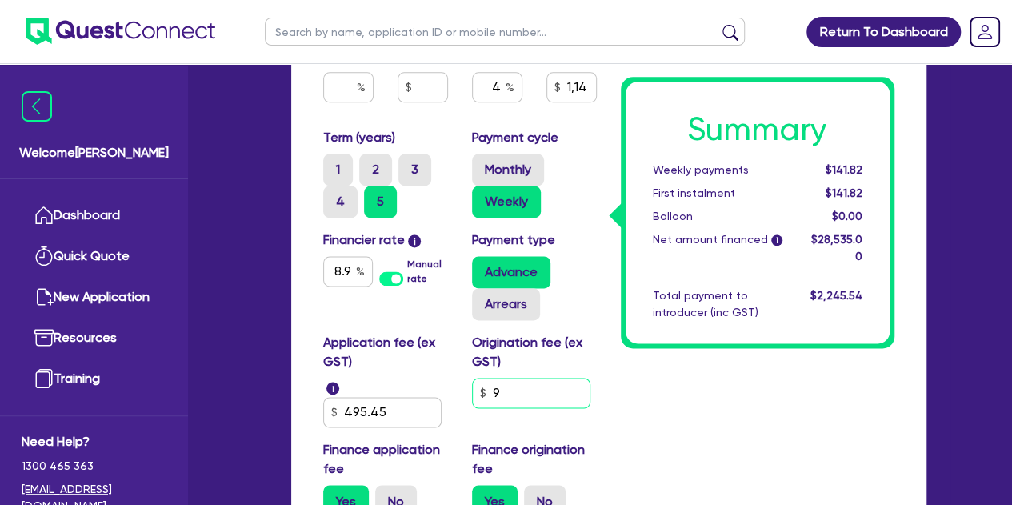
type input "3,000"
type input "1,141.4"
type input "30,000"
type input "3,000"
type input "1,141.4"
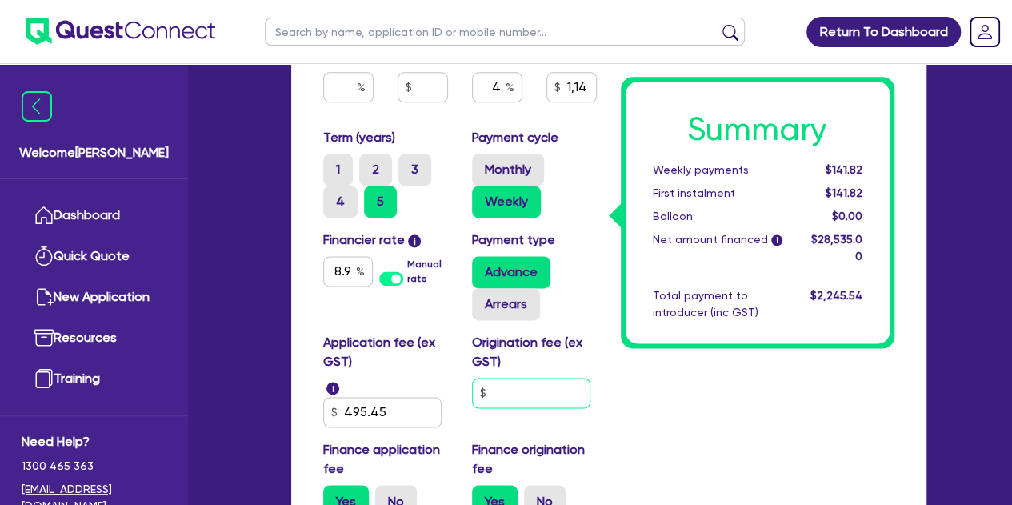
type input "1"
type input "30,000"
type input "3,000"
type input "1,141.4"
type input "15"
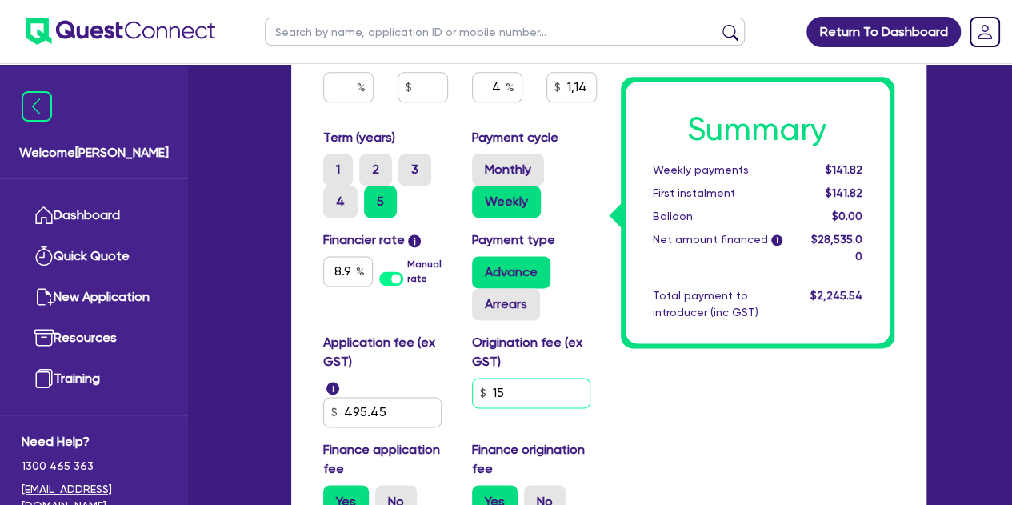
type input "30,000"
type input "3,000"
type input "1,141.4"
type input "150"
type input "30,000"
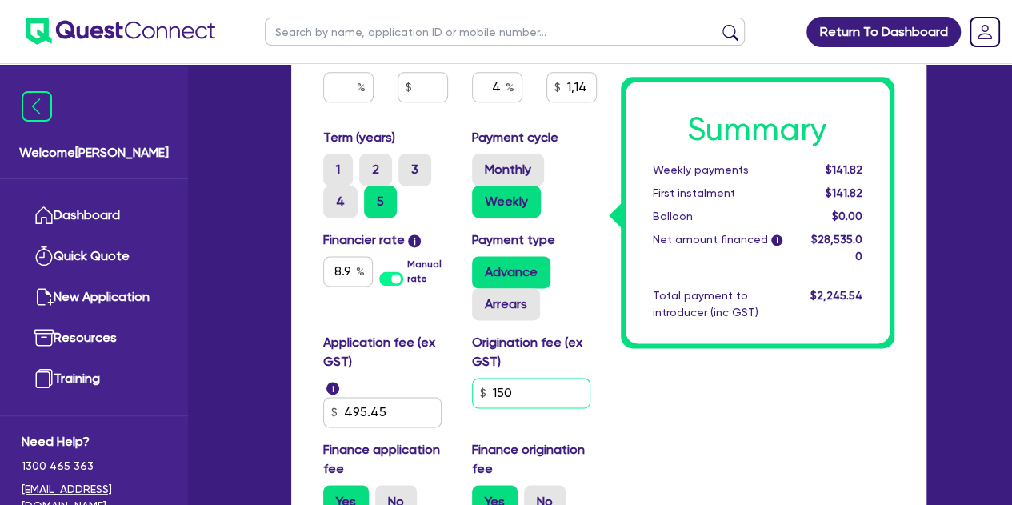
type input "3,000"
type input "1,141.4"
type input "1,500"
type input "30,000"
type input "3,000"
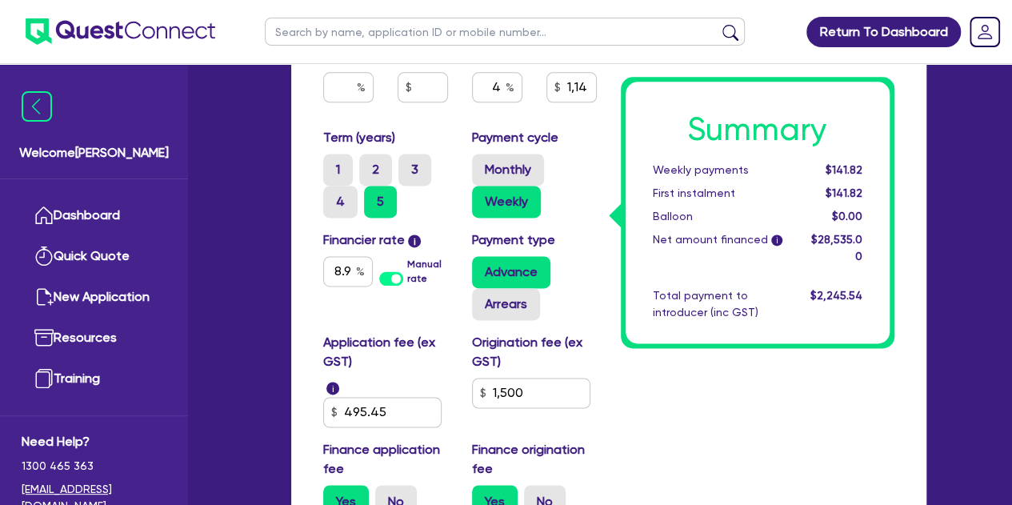
type input "1,141.4"
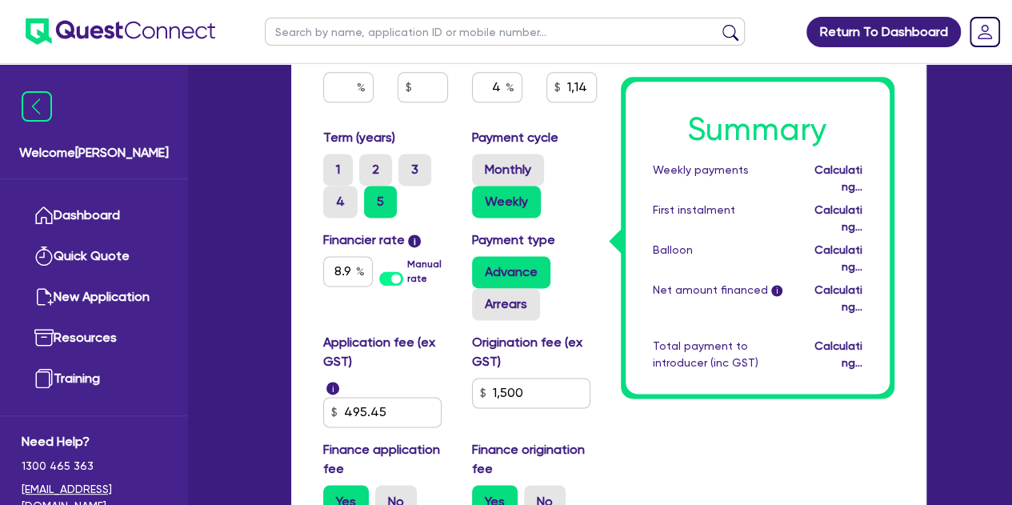
type input "30,000"
type input "3,000"
type input "1,167.8"
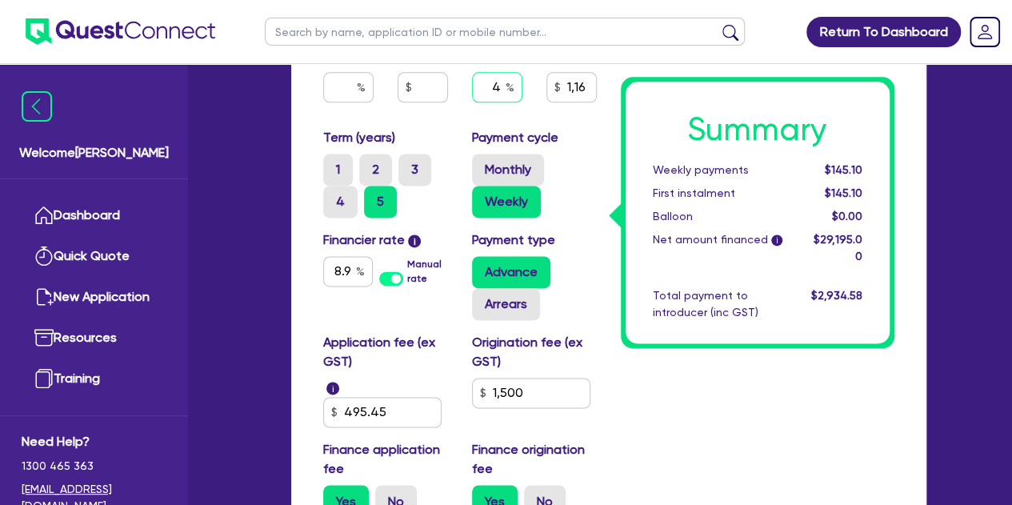
type input "30,000"
type input "3,000"
type input "1,167.8"
click at [501, 86] on input "text" at bounding box center [497, 87] width 50 height 30
type input "30,000"
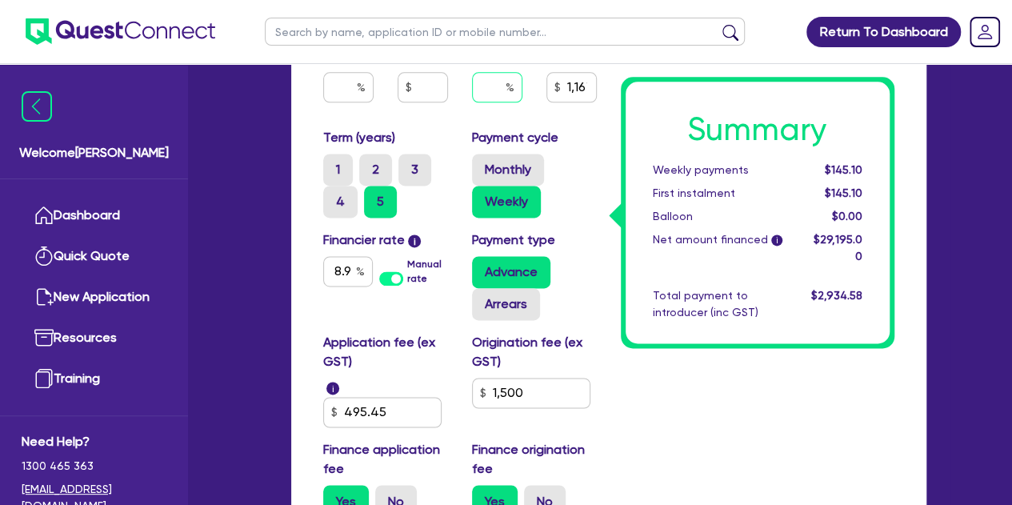
type input "3,000"
type input "5"
type input "1,167.8"
type input "5"
type input "30,000"
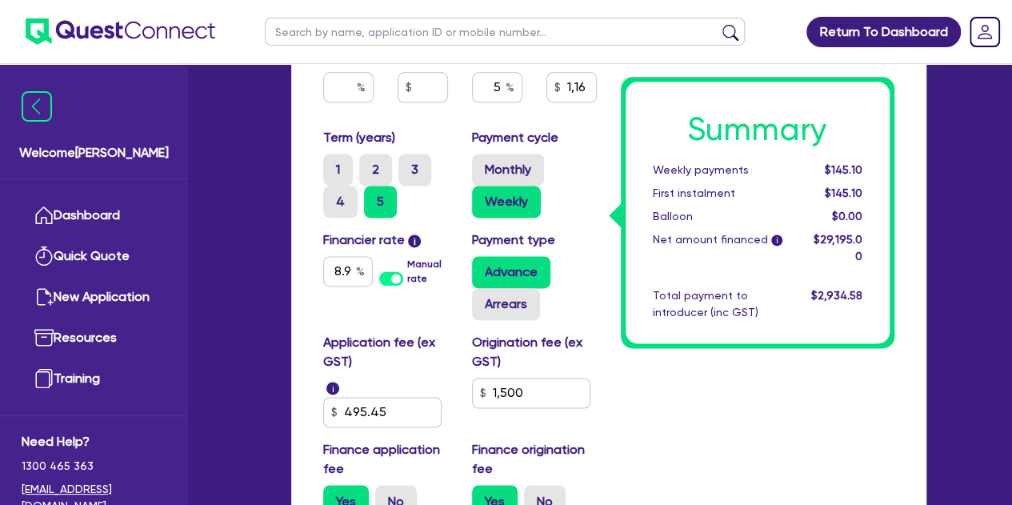
type input "3,000"
type input "1,167.8"
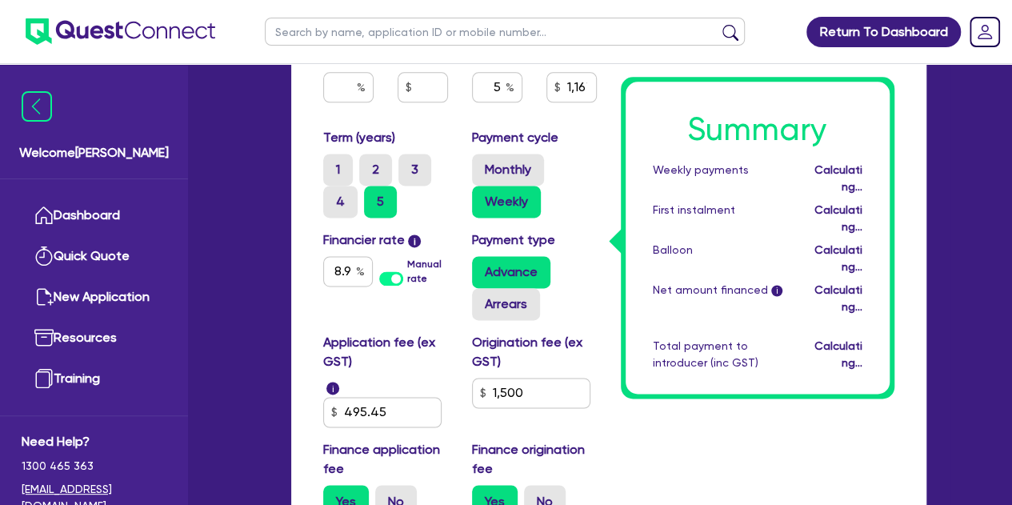
type input "30,000"
type input "3,000"
click at [553, 170] on div "Monthly Weekly" at bounding box center [534, 186] width 125 height 64
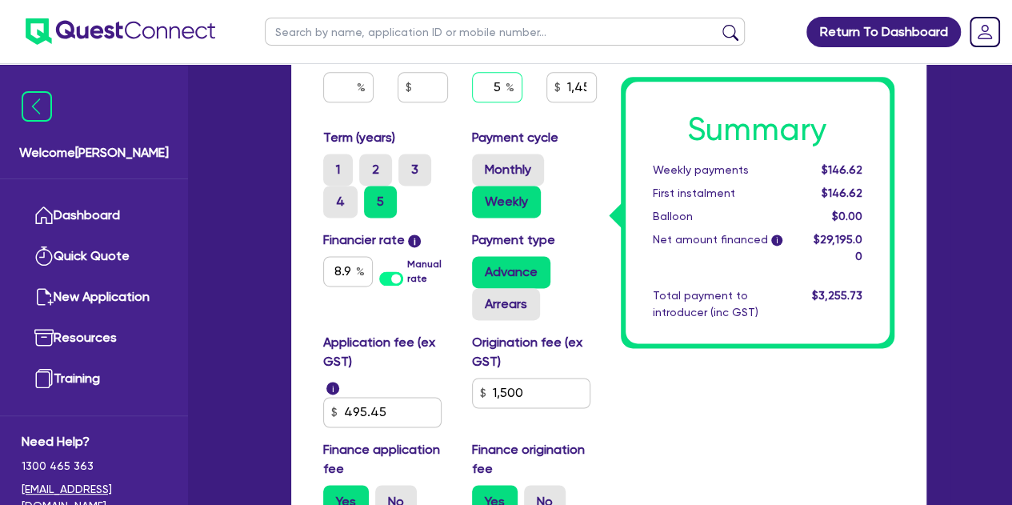
click at [502, 95] on input "5" at bounding box center [497, 87] width 50 height 30
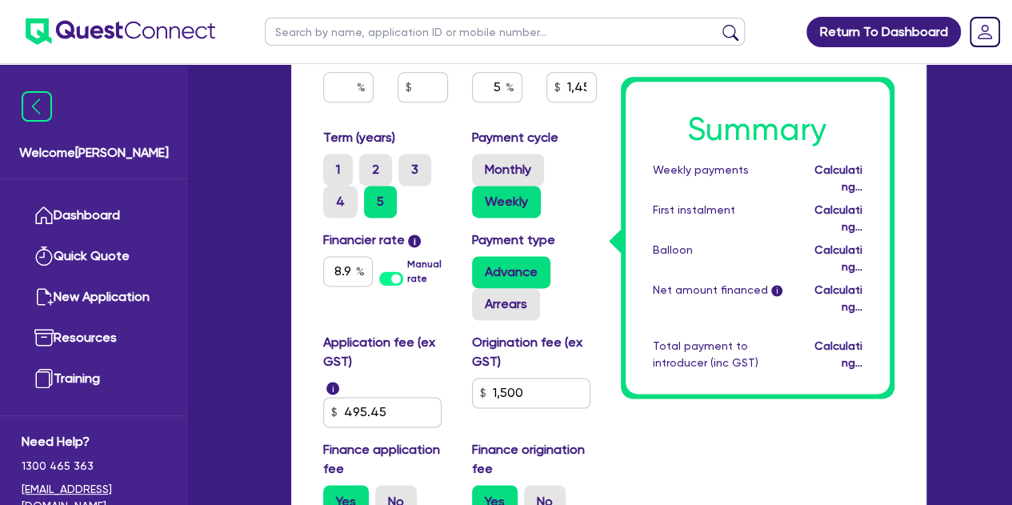
click at [560, 138] on div "Payment cycle Monthly Weekly" at bounding box center [534, 173] width 149 height 90
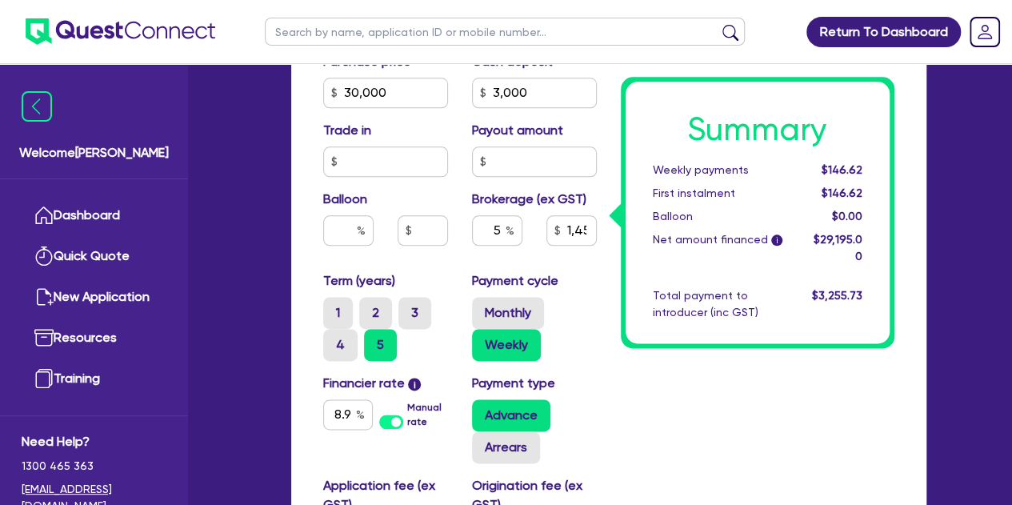
scroll to position [876, 0]
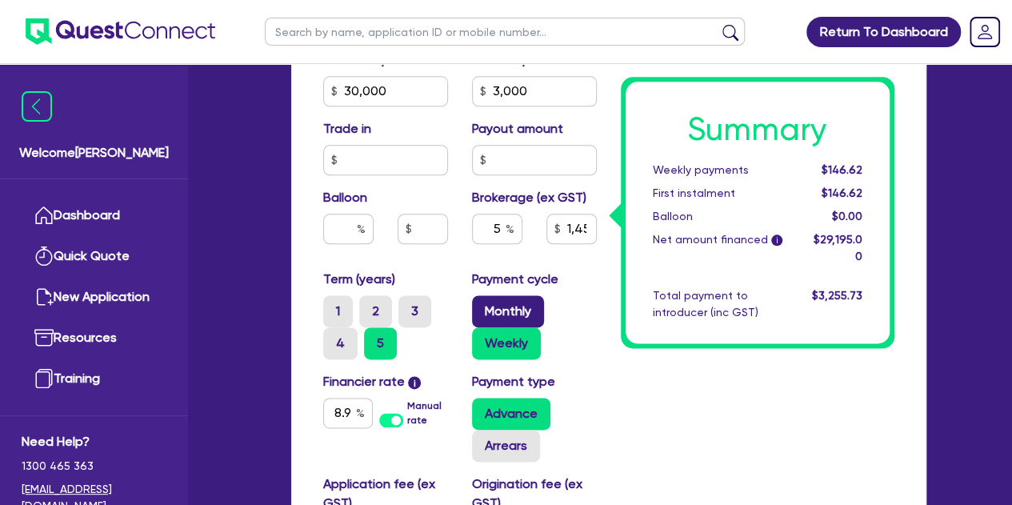
click at [501, 301] on label "Monthly" at bounding box center [508, 311] width 72 height 32
click at [482, 301] on input "Monthly" at bounding box center [477, 300] width 10 height 10
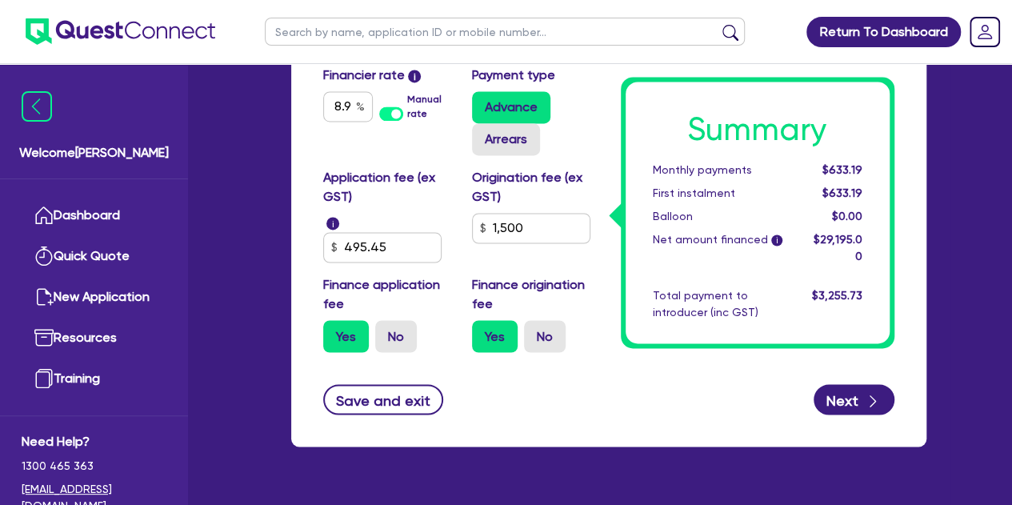
scroll to position [1220, 0]
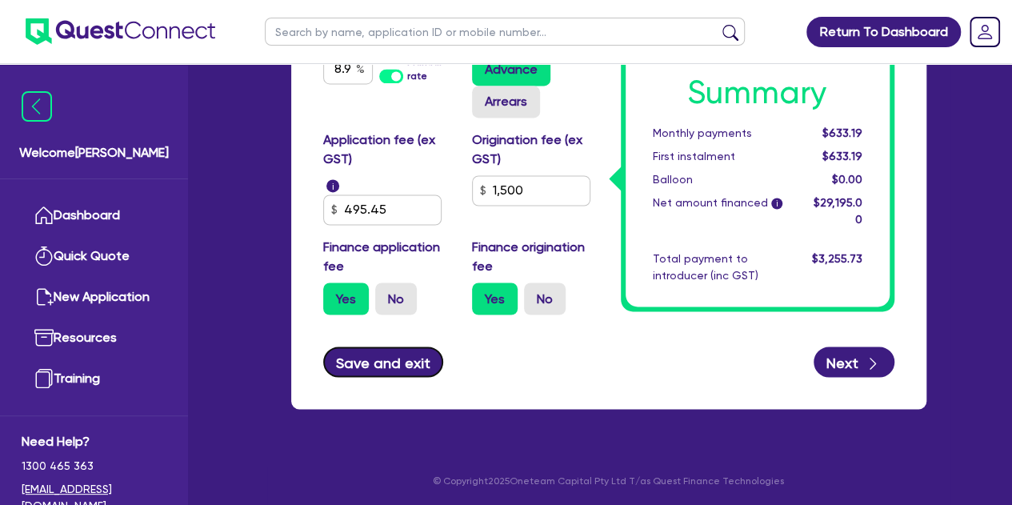
click at [382, 349] on button "Save and exit" at bounding box center [383, 361] width 121 height 30
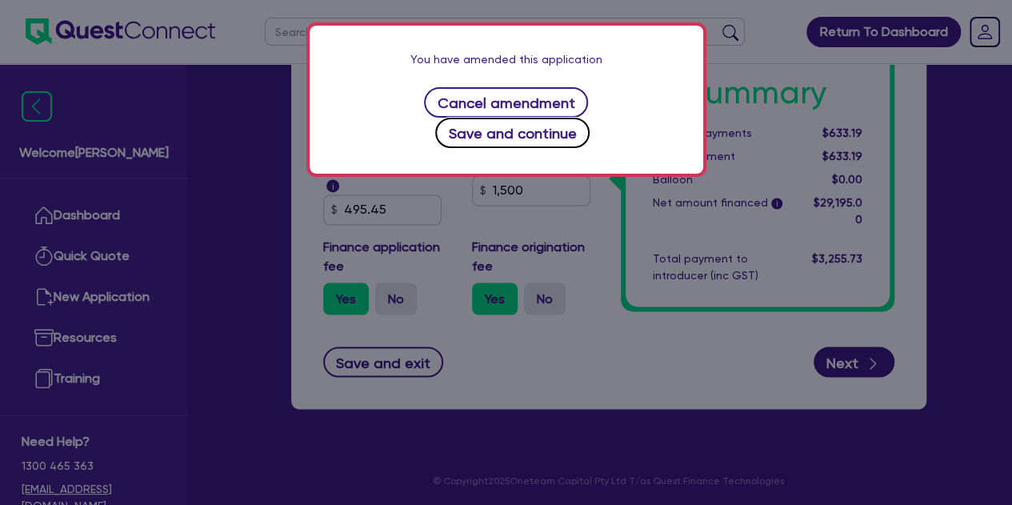
click at [548, 118] on button "Save and continue" at bounding box center [512, 133] width 154 height 30
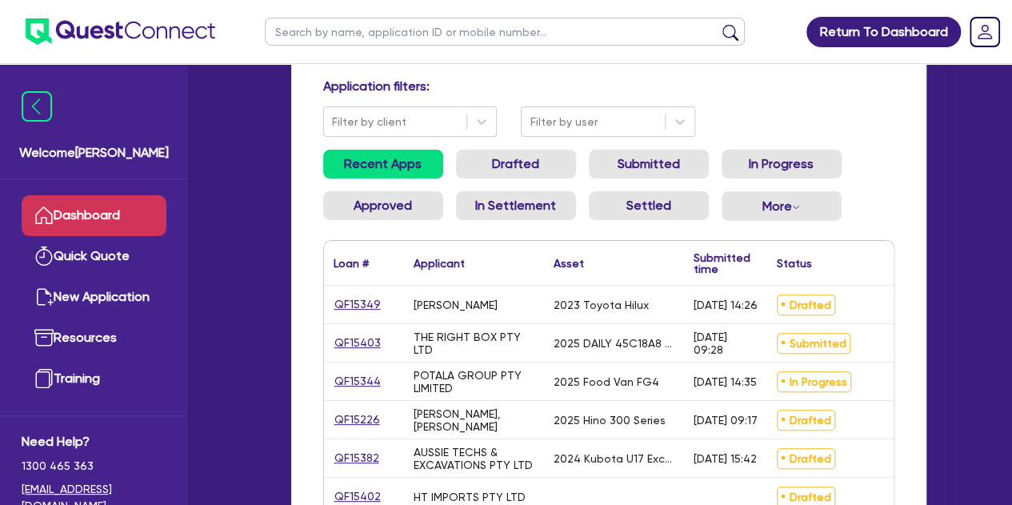
scroll to position [130, 0]
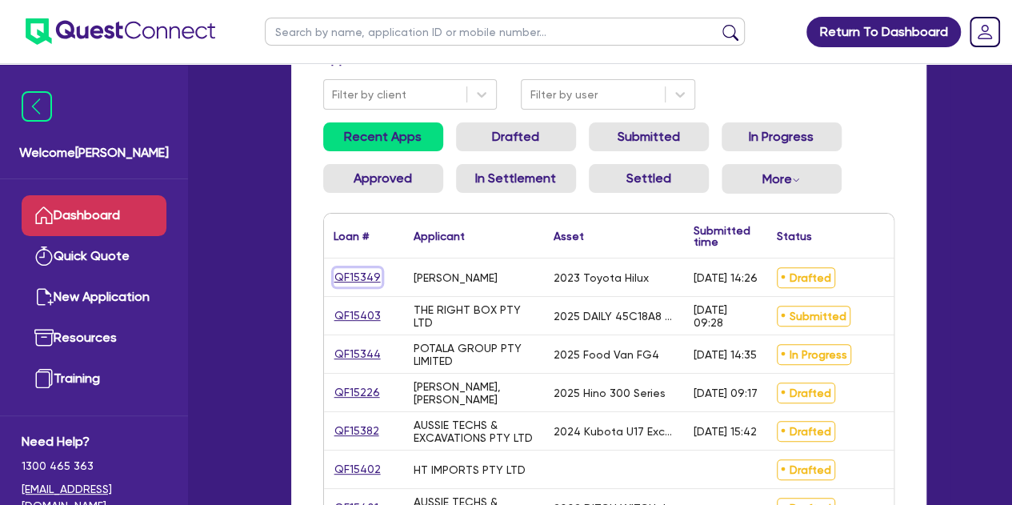
click at [354, 281] on link "QF15349" at bounding box center [357, 277] width 48 height 18
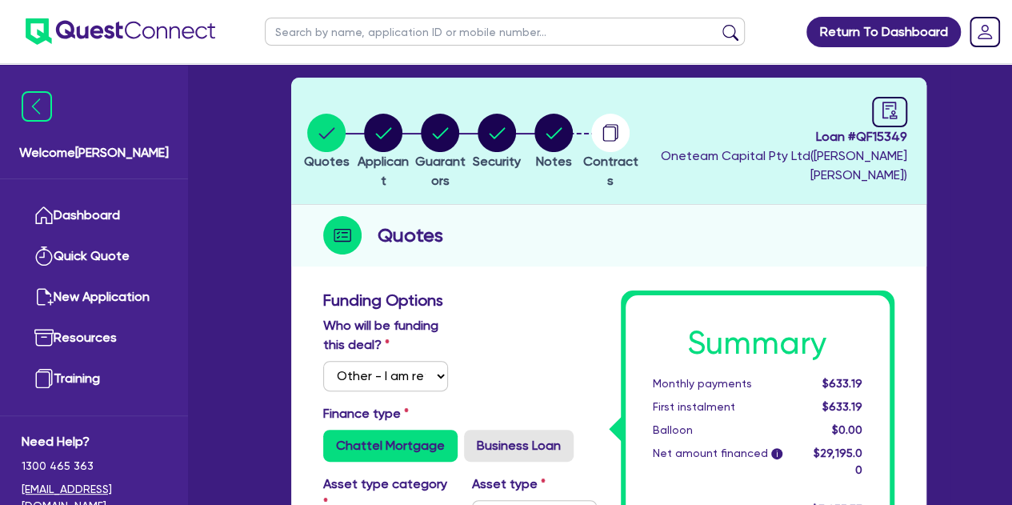
scroll to position [68, 0]
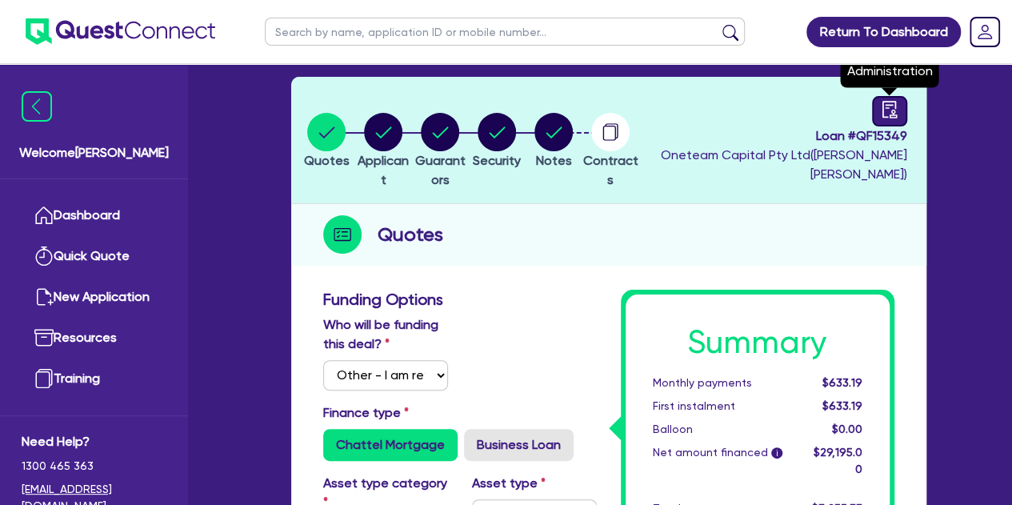
click at [873, 119] on div at bounding box center [889, 111] width 35 height 30
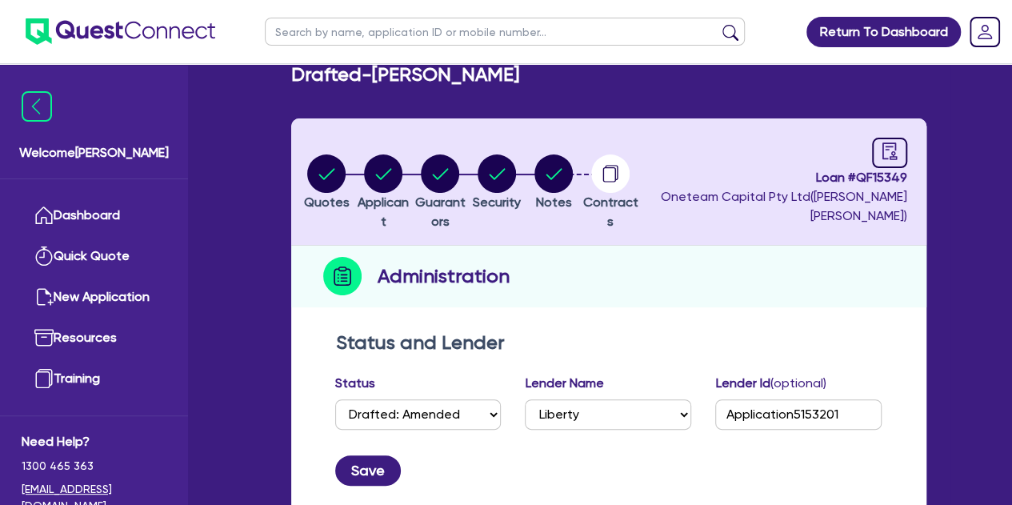
scroll to position [16, 0]
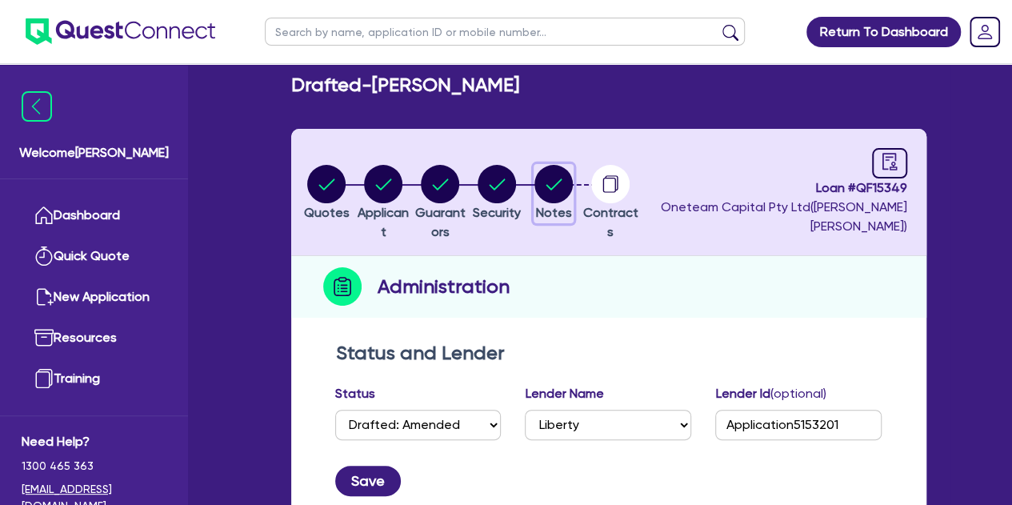
click at [562, 185] on icon "button" at bounding box center [554, 183] width 16 height 11
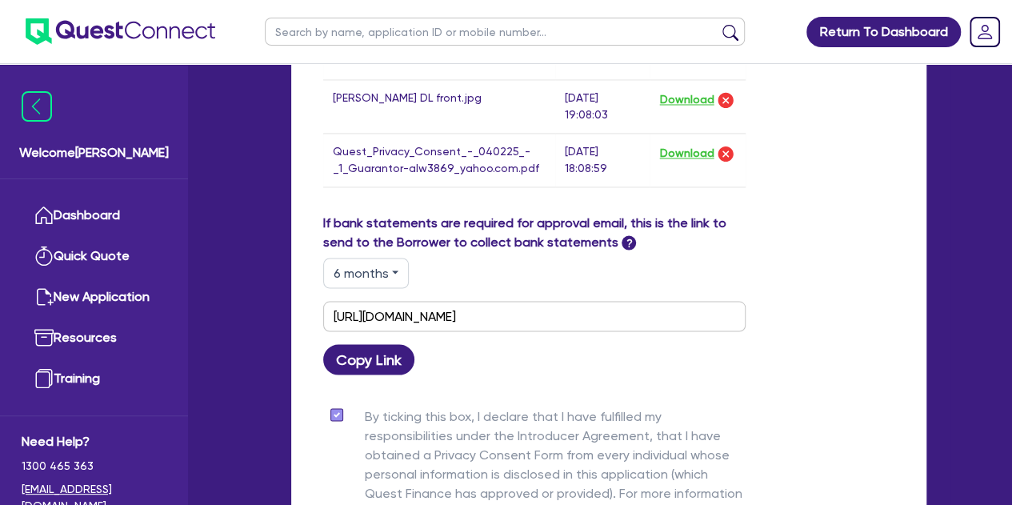
scroll to position [1423, 0]
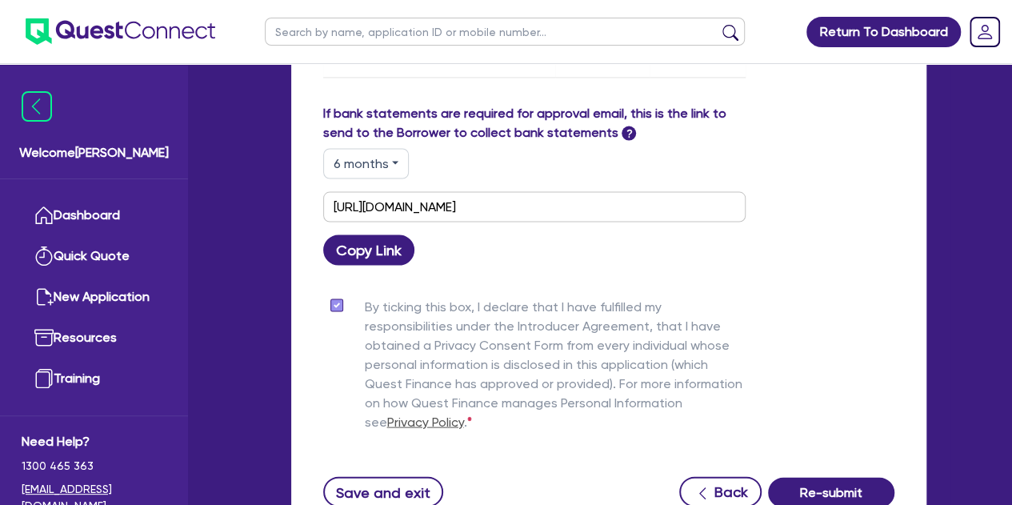
click at [377, 175] on div "6 months 3 months 6 months 12 months [URL][DOMAIN_NAME] Copy Link" at bounding box center [534, 206] width 446 height 117
click at [364, 164] on button "6 months" at bounding box center [366, 163] width 86 height 30
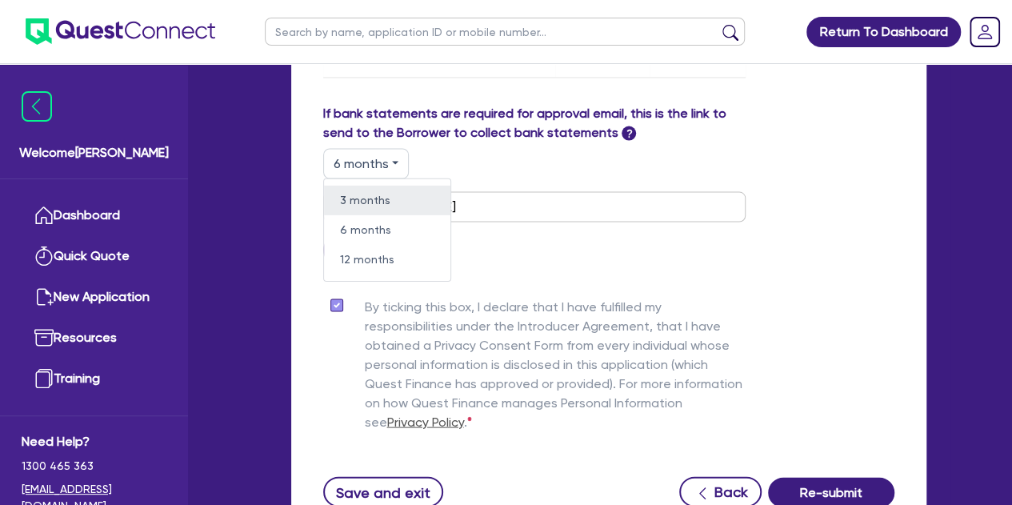
click at [374, 202] on link "3 months" at bounding box center [387, 200] width 126 height 30
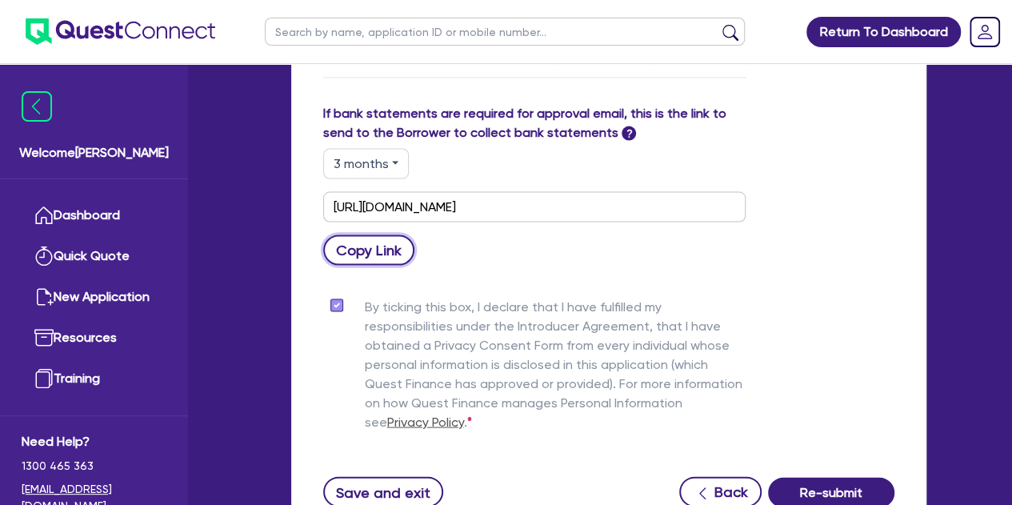
click at [390, 251] on button "Copy Link" at bounding box center [369, 249] width 92 height 30
